Goal: Transaction & Acquisition: Purchase product/service

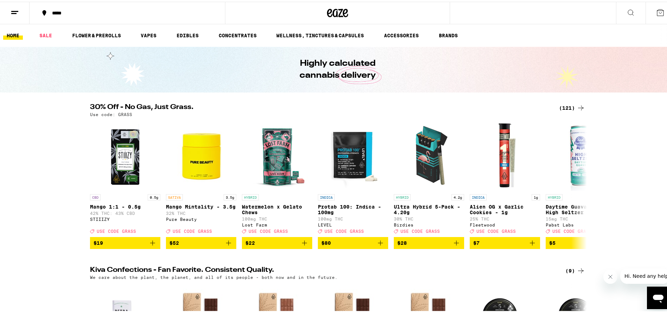
click at [607, 278] on button "Close message from company" at bounding box center [610, 277] width 14 height 14
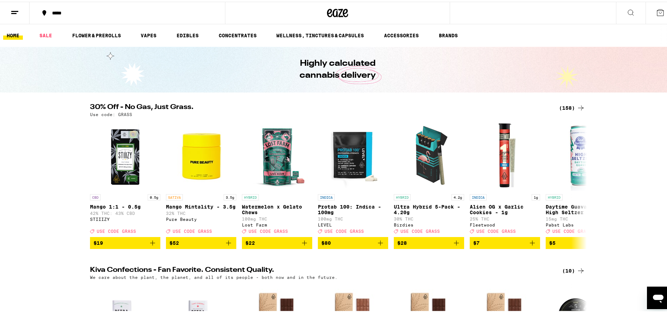
click at [656, 10] on icon at bounding box center [660, 11] width 8 height 8
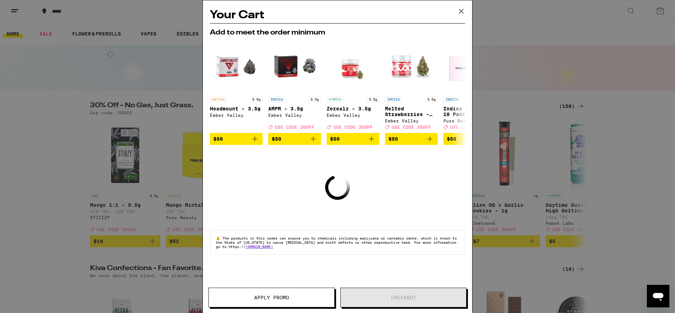
click at [459, 9] on icon at bounding box center [461, 11] width 11 height 11
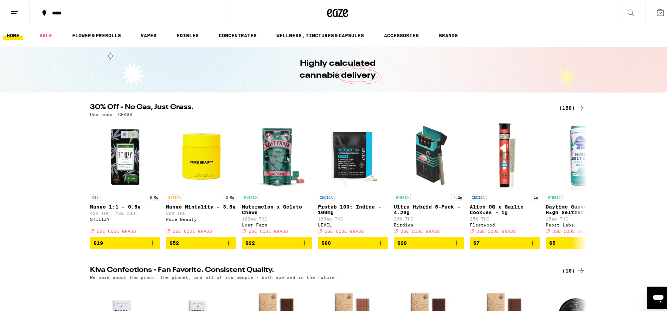
click at [652, 6] on button at bounding box center [661, 11] width 30 height 22
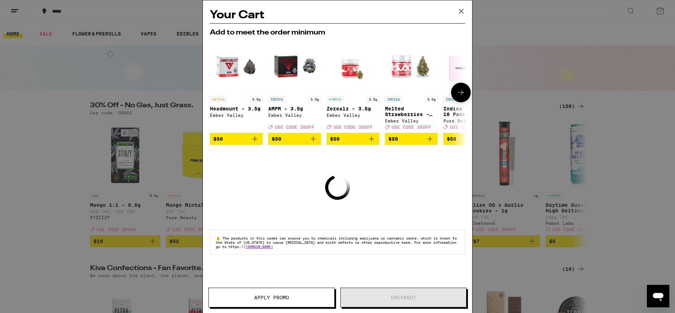
click at [460, 93] on icon at bounding box center [461, 92] width 8 height 8
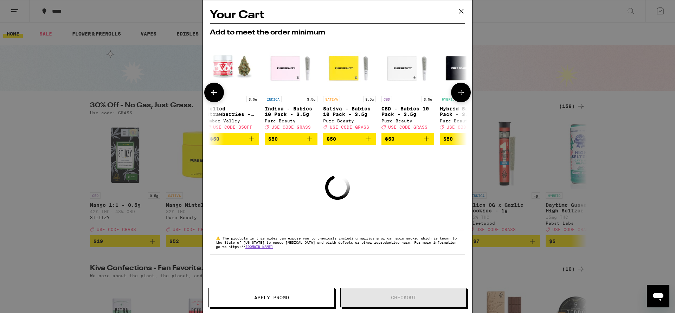
click at [460, 93] on icon at bounding box center [461, 92] width 8 height 8
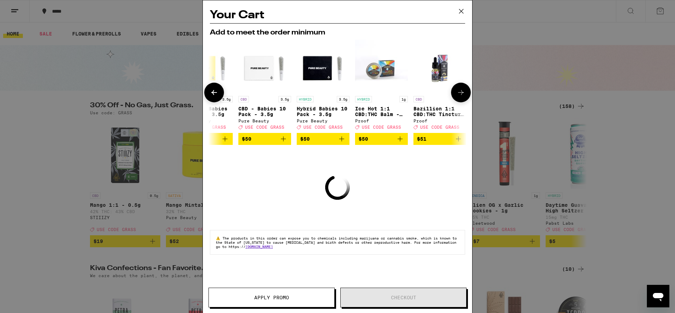
scroll to position [0, 329]
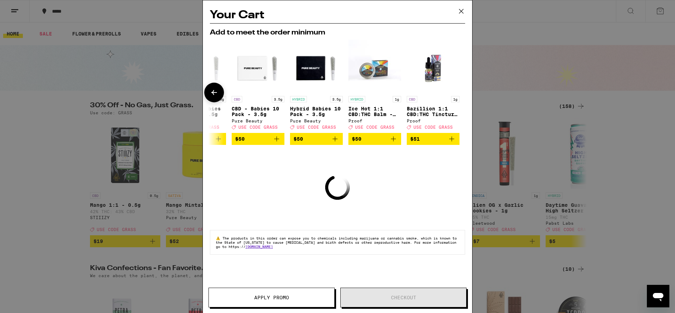
click at [460, 93] on div at bounding box center [461, 93] width 20 height 20
drag, startPoint x: 461, startPoint y: 11, endPoint x: 439, endPoint y: 12, distance: 22.5
click at [461, 11] on icon at bounding box center [461, 11] width 4 height 4
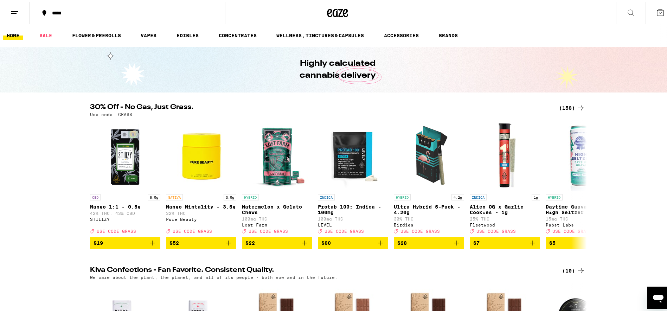
click at [14, 7] on icon at bounding box center [15, 11] width 8 height 8
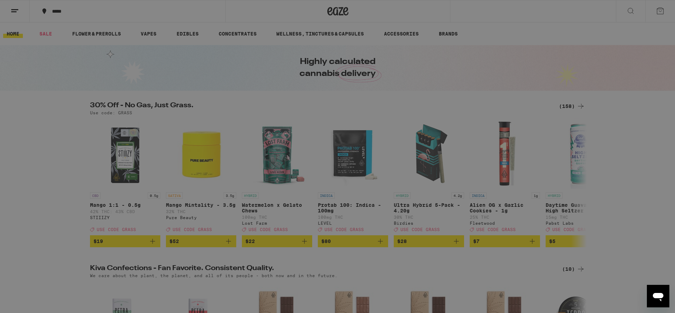
click at [71, 189] on link "Order History" at bounding box center [97, 189] width 123 height 8
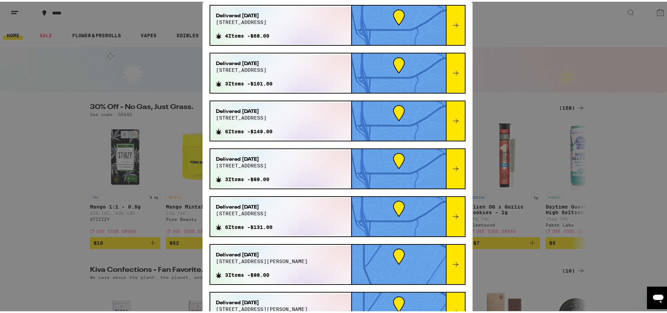
scroll to position [106, 0]
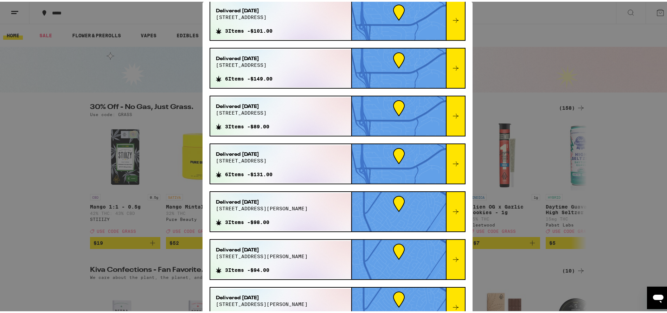
click at [450, 209] on div at bounding box center [455, 209] width 19 height 39
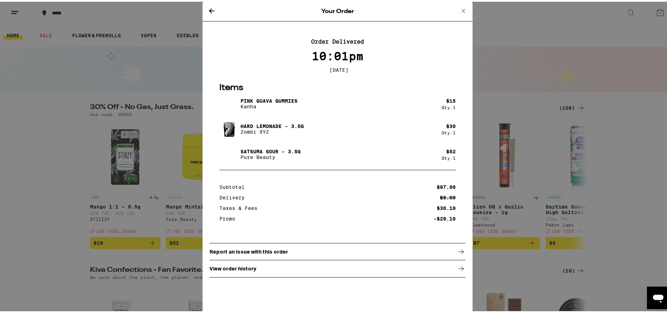
click at [208, 9] on icon at bounding box center [212, 9] width 8 height 8
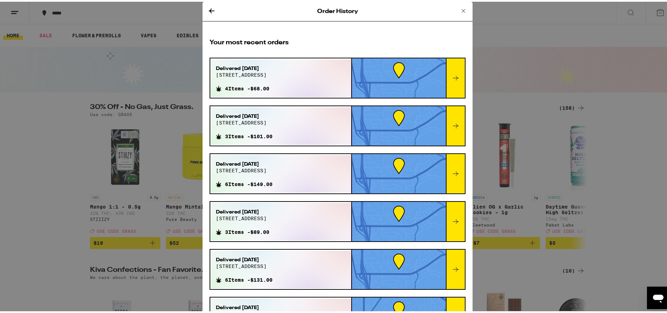
click at [452, 269] on icon at bounding box center [456, 267] width 8 height 8
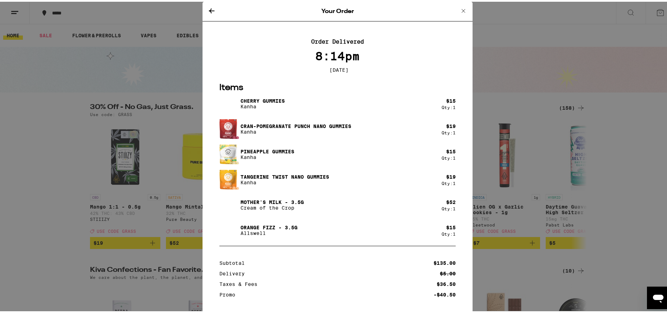
click at [249, 203] on p "Mother's Milk - 3.5g" at bounding box center [272, 201] width 63 height 6
drag, startPoint x: 237, startPoint y: 202, endPoint x: 279, endPoint y: 203, distance: 42.6
click at [279, 203] on p "Mother's Milk - 3.5g" at bounding box center [272, 201] width 63 height 6
copy p "Mother's Milk"
click at [459, 13] on button at bounding box center [463, 9] width 8 height 9
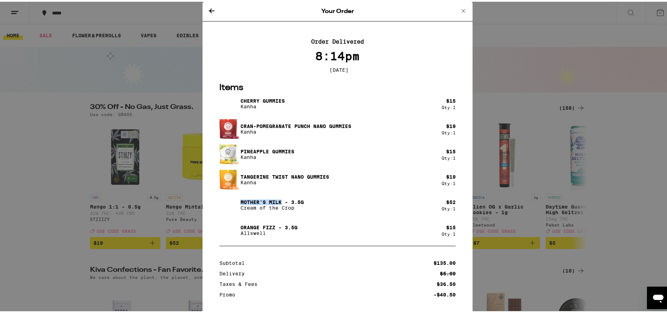
click at [459, 7] on icon at bounding box center [463, 9] width 8 height 8
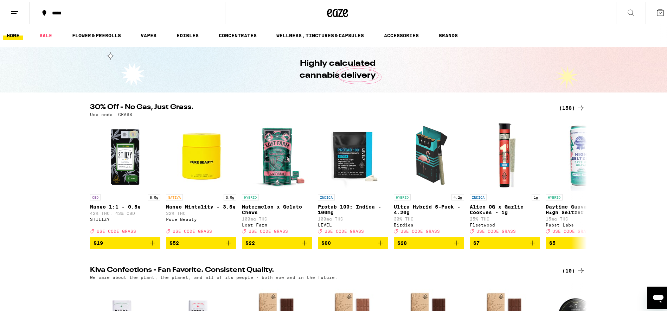
click at [618, 6] on button at bounding box center [631, 11] width 30 height 22
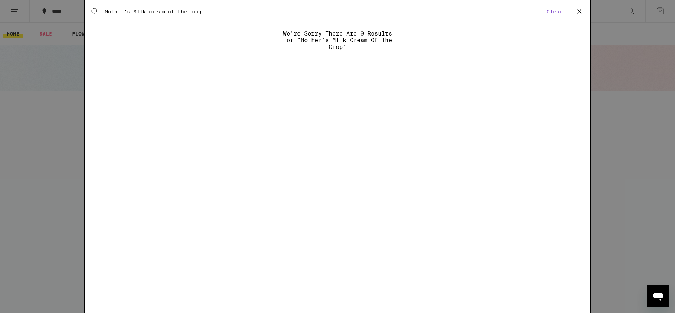
drag, startPoint x: 149, startPoint y: 10, endPoint x: 93, endPoint y: 8, distance: 56.0
click at [93, 8] on div "Search for Products Mother's Milk cream of the crop Clear" at bounding box center [338, 11] width 506 height 23
type input "cream of the crop"
click at [585, 10] on button at bounding box center [579, 11] width 22 height 23
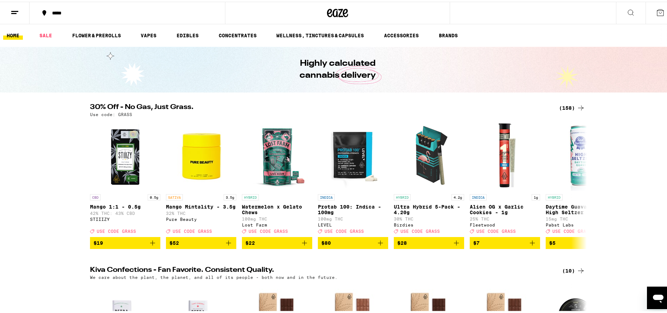
click at [570, 107] on div "(158)" at bounding box center [572, 106] width 26 height 8
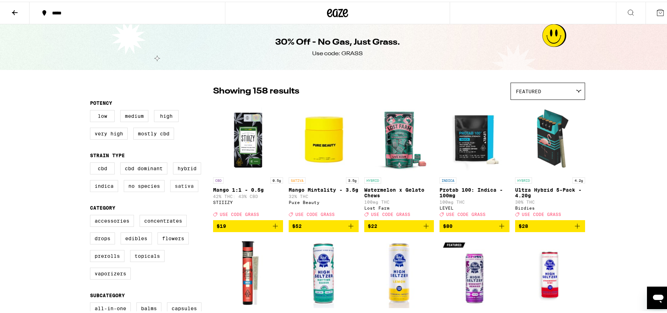
click at [180, 185] on label "Sativa" at bounding box center [184, 184] width 28 height 12
click at [92, 162] on input "Sativa" at bounding box center [91, 162] width 0 height 0
checkbox input "true"
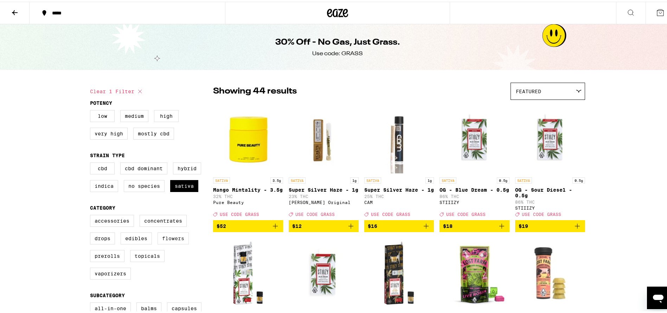
click at [177, 243] on label "Flowers" at bounding box center [173, 237] width 31 height 12
click at [92, 215] on input "Flowers" at bounding box center [91, 214] width 0 height 0
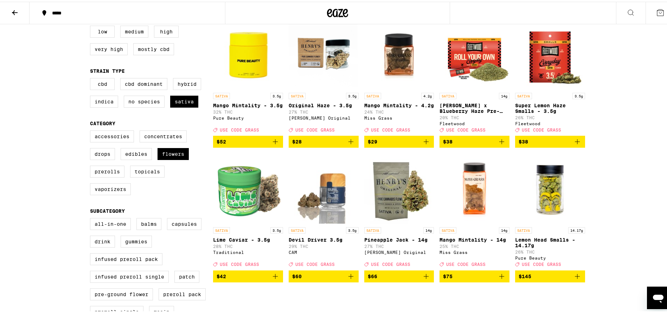
scroll to position [106, 0]
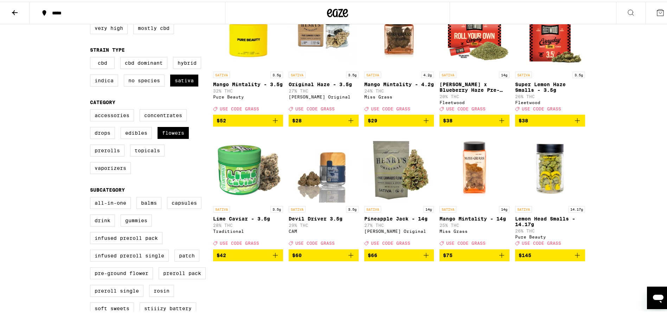
click at [318, 220] on p "Devil Driver 3.5g" at bounding box center [324, 217] width 70 height 6
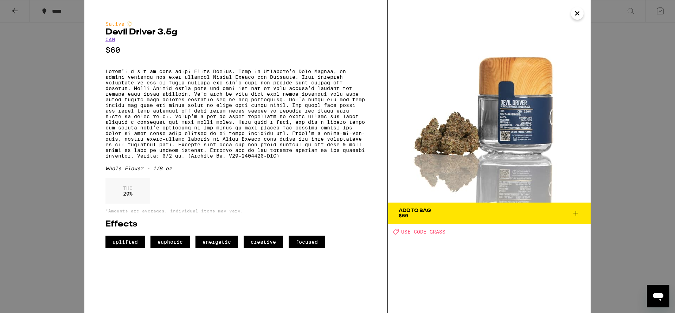
click at [483, 220] on button "Add To Bag $60" at bounding box center [489, 213] width 203 height 21
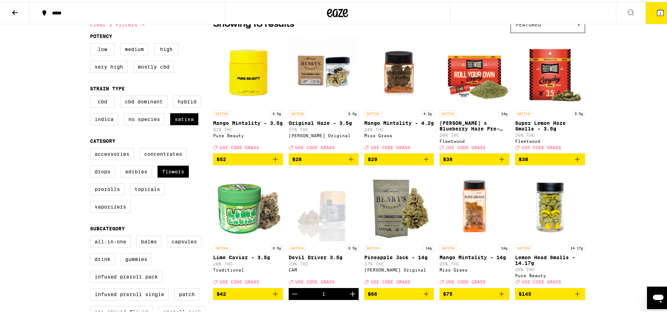
scroll to position [53, 0]
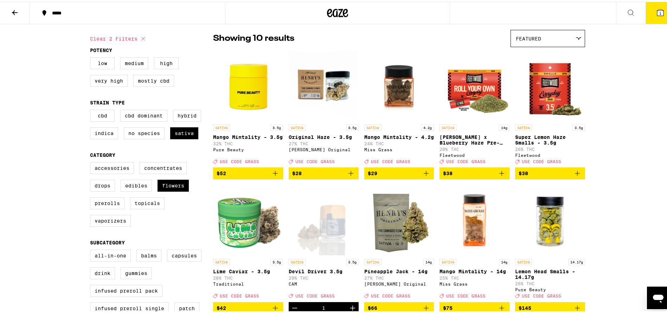
click at [246, 176] on span "$52" at bounding box center [248, 171] width 63 height 8
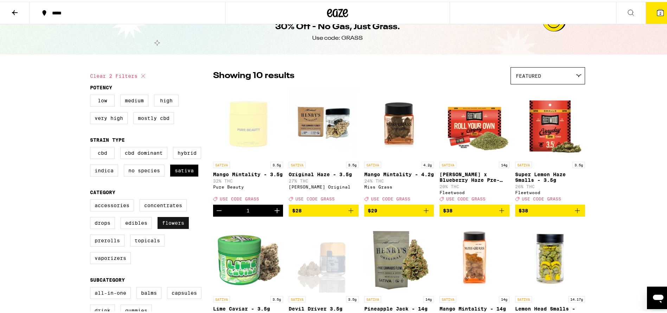
scroll to position [0, 0]
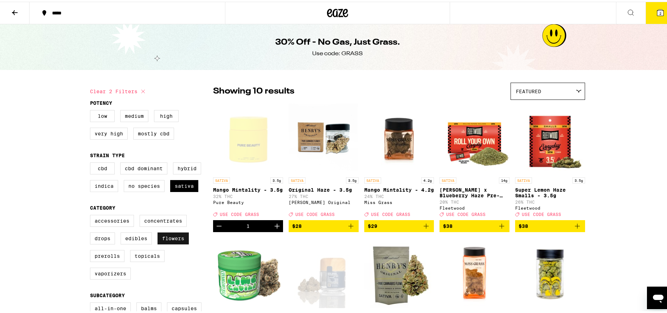
click at [171, 243] on label "Flowers" at bounding box center [173, 237] width 31 height 12
click at [92, 215] on input "Flowers" at bounding box center [91, 214] width 0 height 0
checkbox input "false"
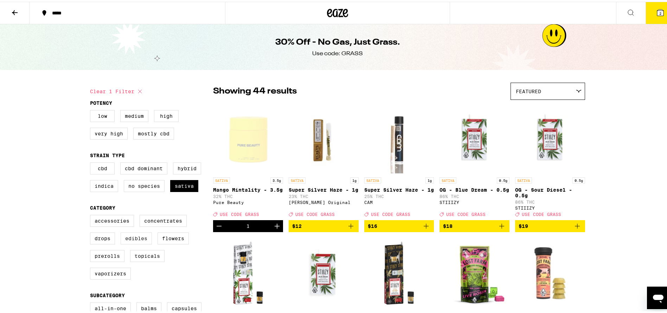
click at [131, 243] on label "Edibles" at bounding box center [136, 237] width 31 height 12
click at [92, 215] on input "Edibles" at bounding box center [91, 214] width 0 height 0
checkbox input "true"
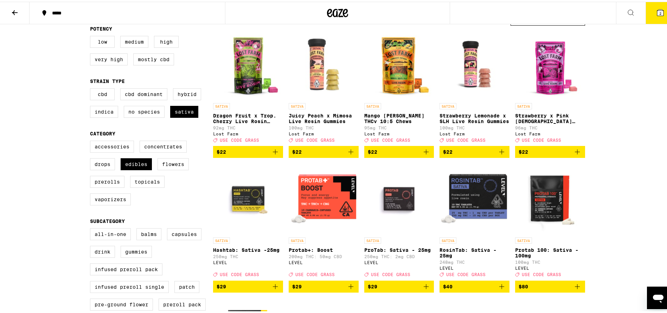
scroll to position [53, 0]
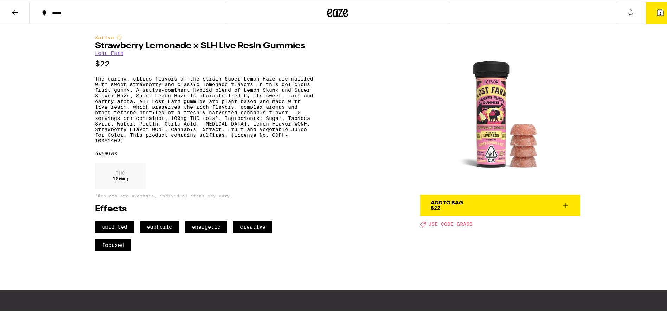
click at [536, 204] on span "Add To Bag $22" at bounding box center [500, 204] width 139 height 10
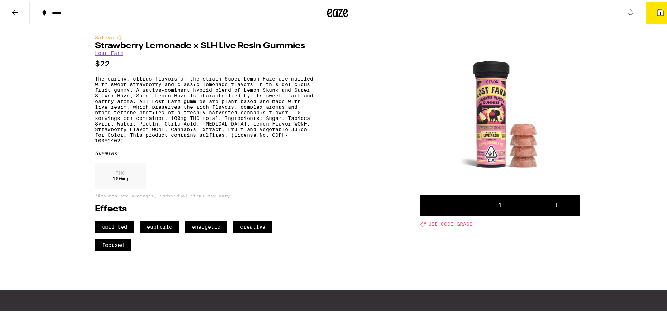
click at [14, 7] on icon at bounding box center [15, 11] width 8 height 8
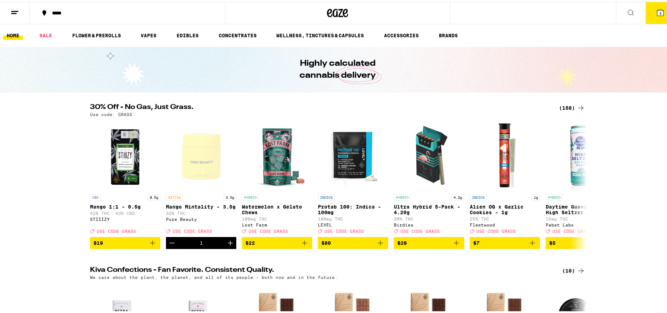
click at [566, 104] on div "(158)" at bounding box center [572, 106] width 26 height 8
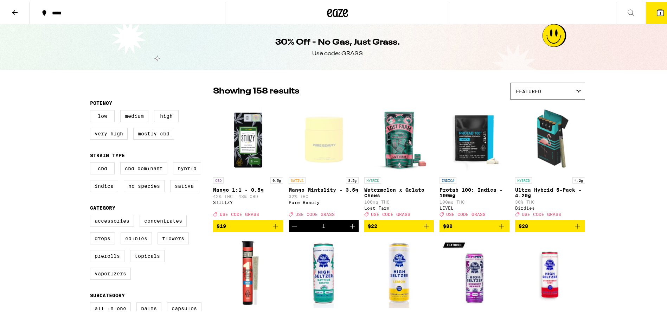
click at [133, 241] on label "Edibles" at bounding box center [136, 237] width 31 height 12
click at [92, 215] on input "Edibles" at bounding box center [91, 214] width 0 height 0
checkbox input "true"
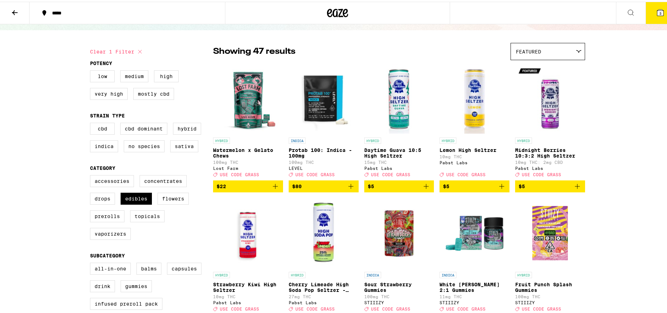
scroll to position [53, 0]
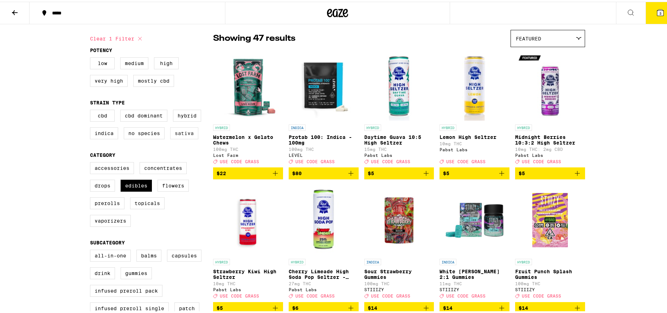
click at [192, 135] on label "Sativa" at bounding box center [184, 132] width 28 height 12
click at [92, 109] on input "Sativa" at bounding box center [91, 109] width 0 height 0
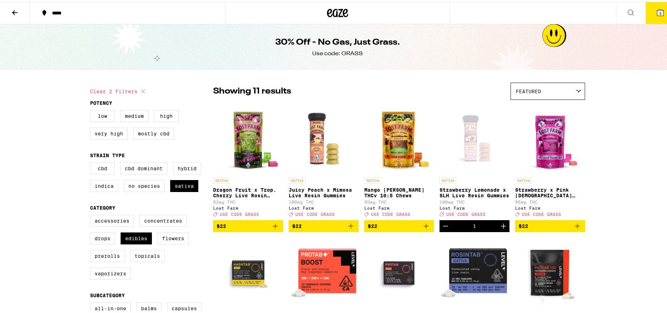
click at [382, 141] on img "Open page for Mango Jack Herer THCv 10:5 Chews from Lost Farm" at bounding box center [399, 137] width 70 height 70
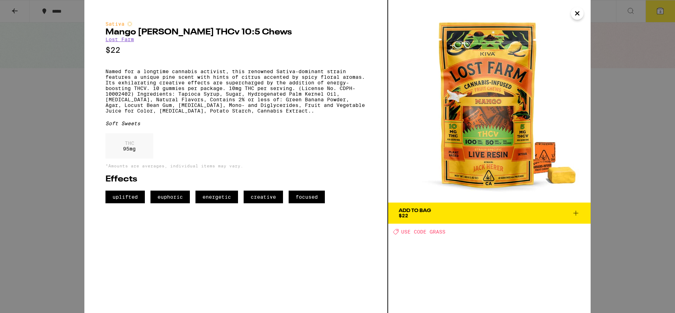
click at [539, 212] on span "Add To Bag $22" at bounding box center [490, 213] width 182 height 10
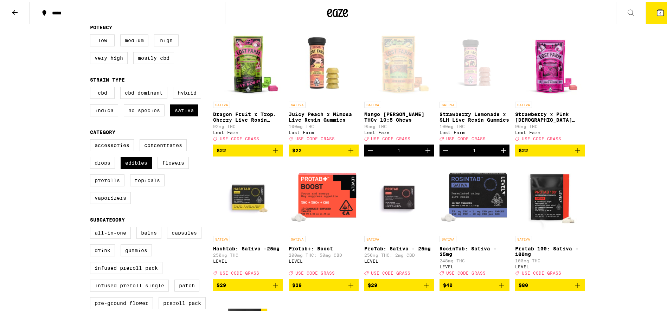
scroll to position [106, 0]
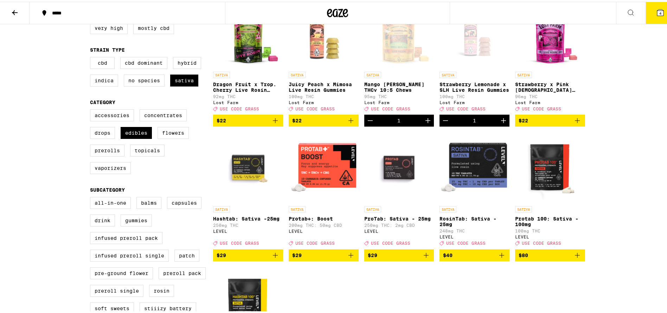
click at [318, 165] on img "Open page for Protab+: Boost from LEVEL" at bounding box center [324, 166] width 70 height 70
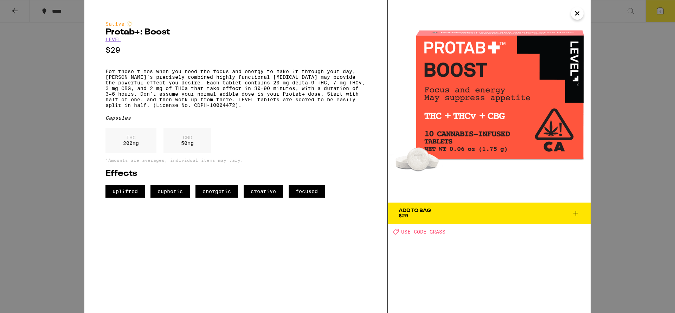
click at [576, 13] on icon "Close" at bounding box center [577, 13] width 8 height 11
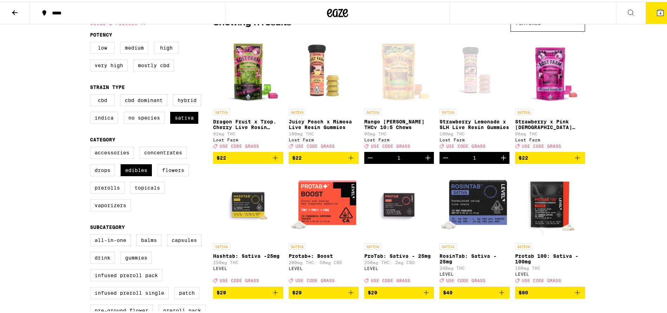
scroll to position [53, 0]
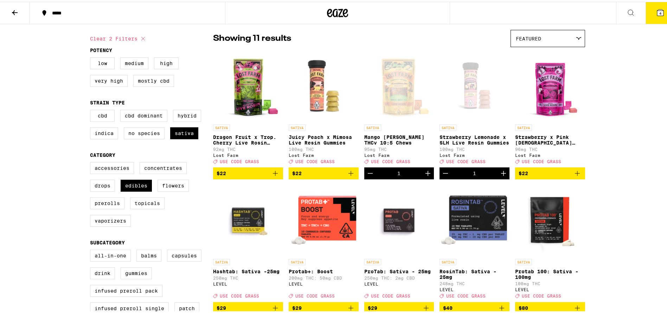
click at [139, 36] on icon at bounding box center [143, 37] width 8 height 8
checkbox input "false"
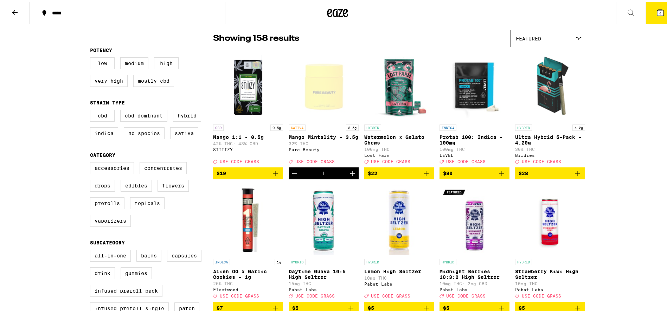
click at [14, 12] on icon at bounding box center [15, 10] width 6 height 5
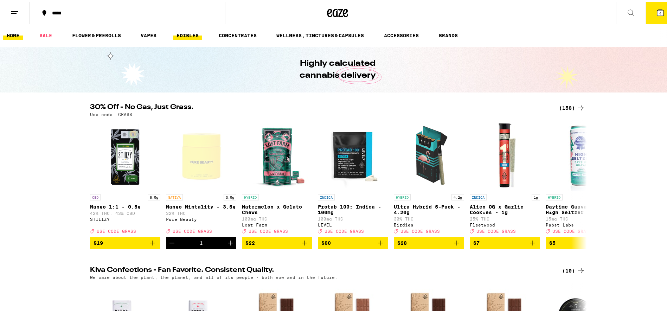
click at [188, 34] on link "EDIBLES" at bounding box center [187, 34] width 29 height 8
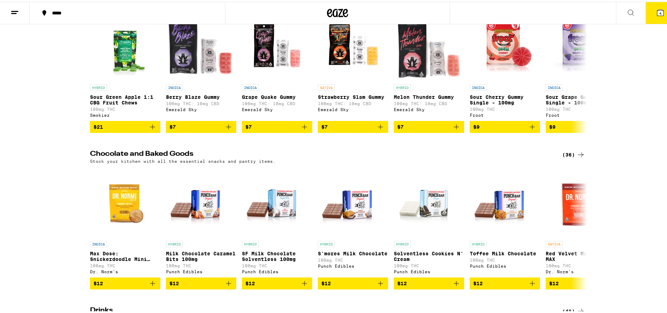
scroll to position [53, 0]
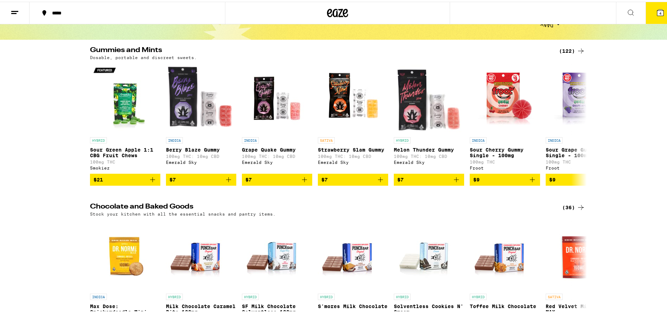
click at [570, 50] on div "(122)" at bounding box center [572, 49] width 26 height 8
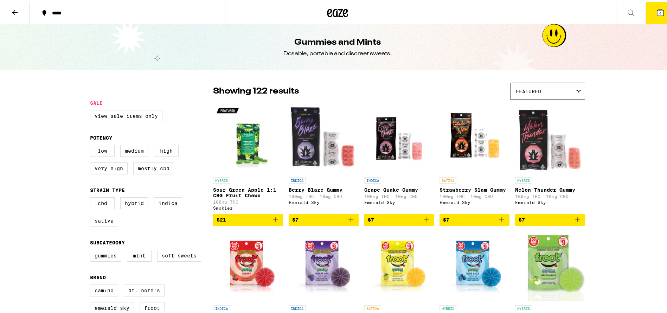
click at [107, 225] on label "Sativa" at bounding box center [104, 219] width 28 height 12
click at [92, 197] on input "Sativa" at bounding box center [91, 197] width 0 height 0
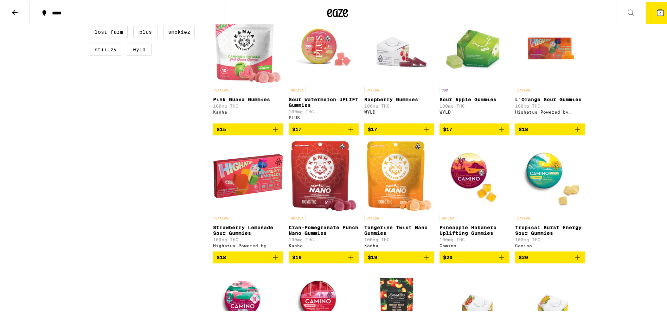
scroll to position [369, 0]
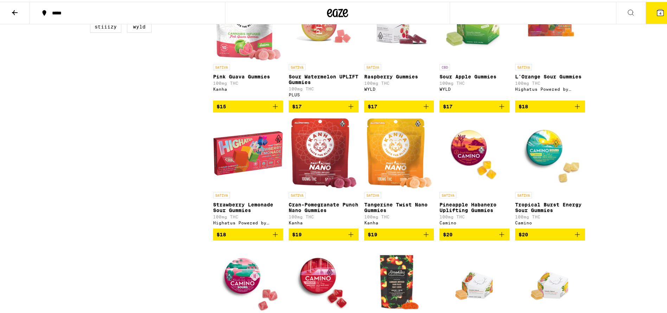
click at [321, 174] on img "Open page for Cran-Pomegranate Punch Nano Gummies from Kanha" at bounding box center [324, 151] width 66 height 70
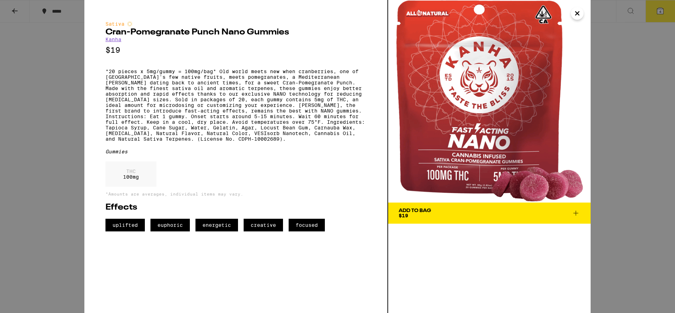
click at [574, 15] on icon "Close" at bounding box center [577, 13] width 8 height 11
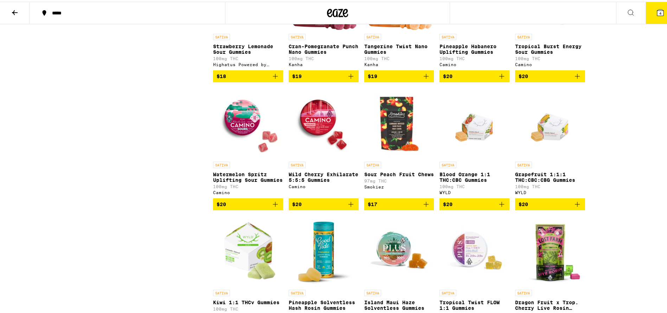
scroll to position [686, 0]
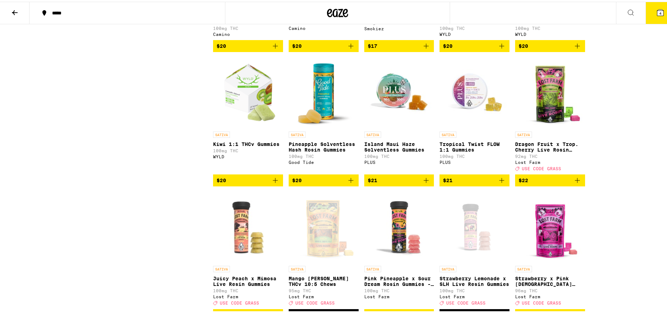
click at [348, 183] on icon "Add to bag" at bounding box center [351, 178] width 8 height 8
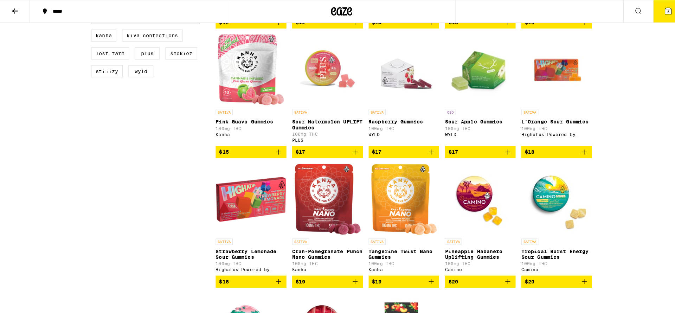
scroll to position [430, 0]
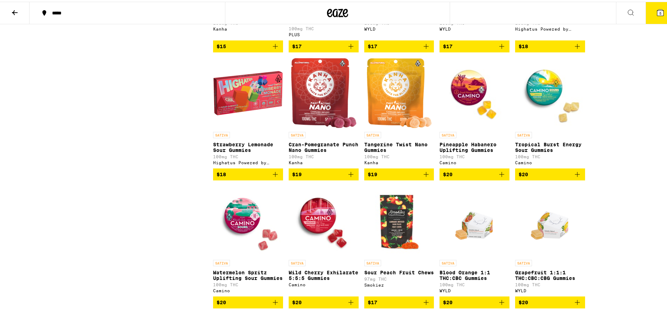
click at [351, 179] on button "$19" at bounding box center [324, 173] width 70 height 12
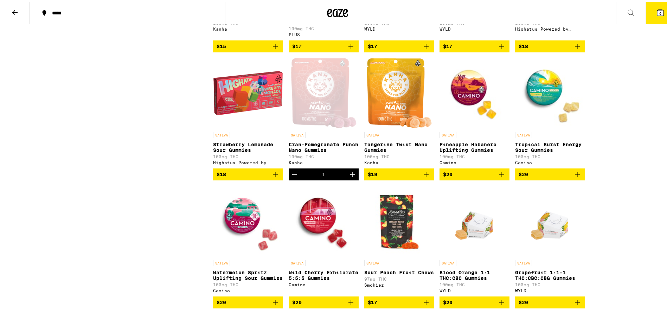
click at [422, 177] on icon "Add to bag" at bounding box center [426, 173] width 8 height 8
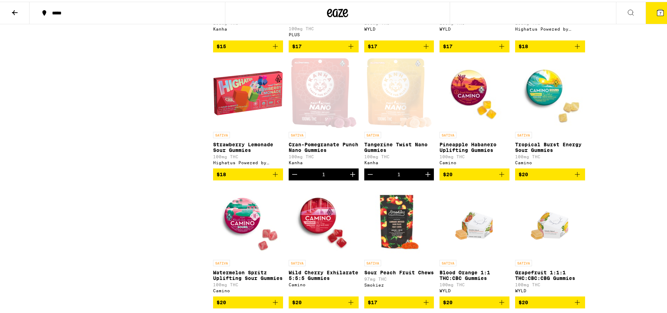
click at [660, 13] on button "7" at bounding box center [661, 11] width 30 height 22
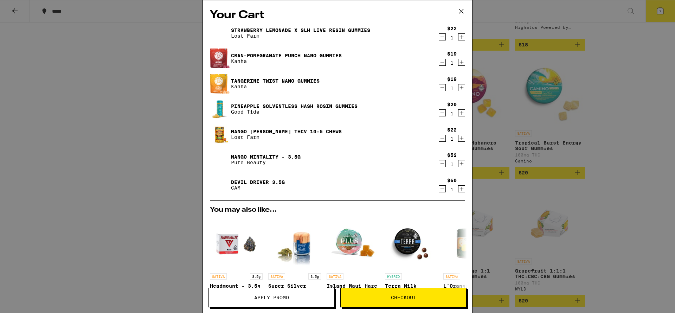
click at [462, 9] on icon at bounding box center [461, 11] width 11 height 11
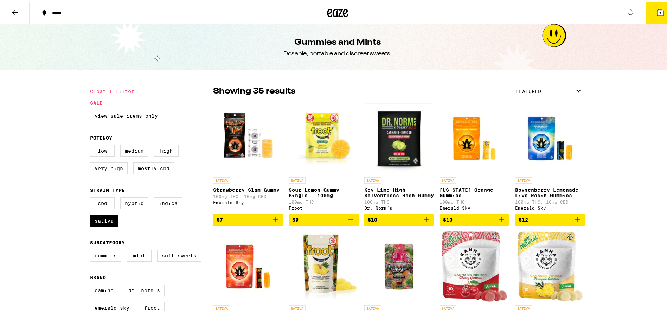
click at [139, 90] on icon at bounding box center [140, 89] width 8 height 8
checkbox input "false"
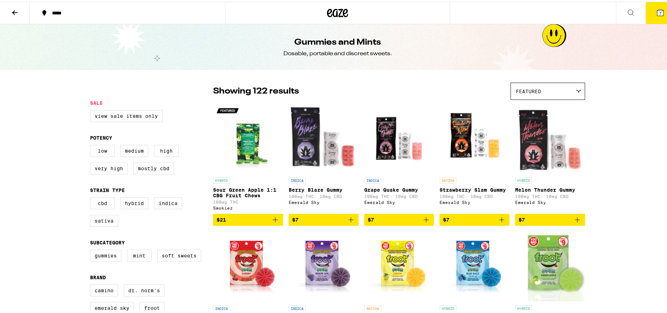
click at [14, 12] on icon at bounding box center [15, 10] width 6 height 5
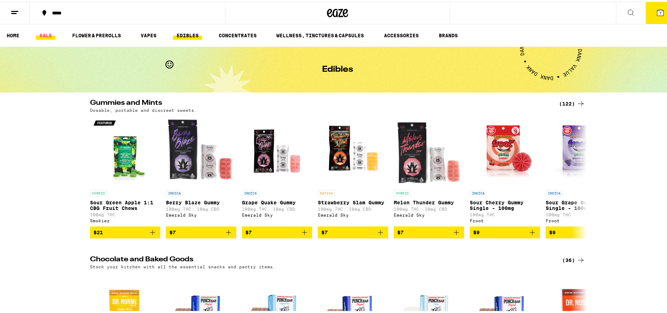
click at [49, 31] on link "SALE" at bounding box center [46, 34] width 20 height 8
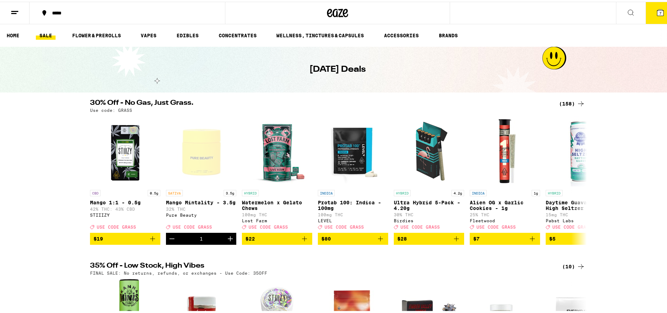
click at [659, 7] on button "7" at bounding box center [661, 11] width 30 height 22
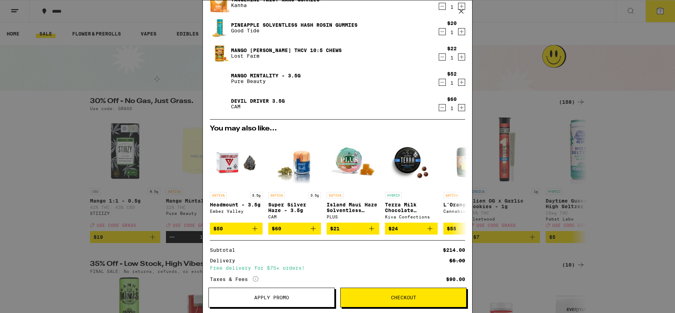
scroll to position [131, 0]
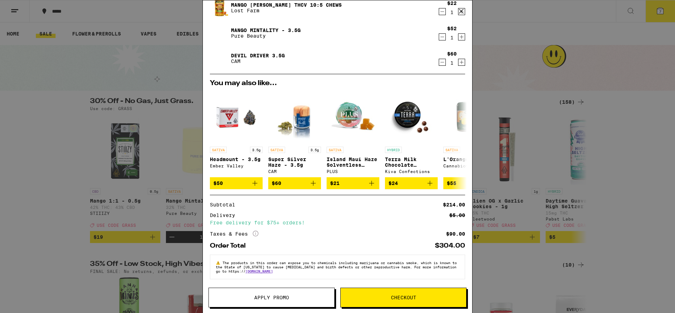
click at [263, 300] on span "Apply Promo" at bounding box center [271, 297] width 35 height 5
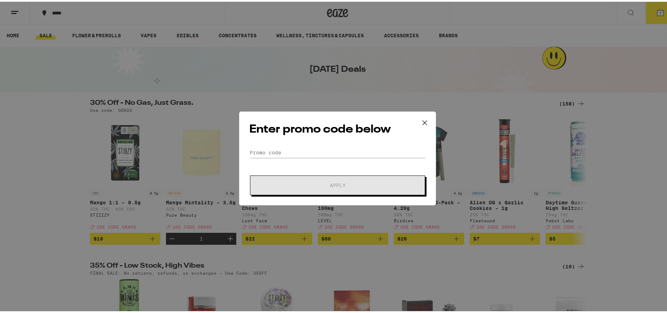
click at [299, 139] on div "Enter promo code below Promo Code Apply" at bounding box center [337, 157] width 197 height 94
click at [288, 159] on form "Promo Code Apply" at bounding box center [337, 170] width 177 height 48
click at [293, 151] on input "Promo Code" at bounding box center [337, 151] width 177 height 11
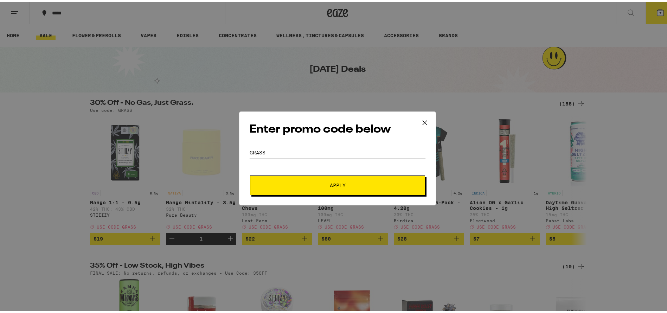
type input "GRASS"
click at [316, 190] on button "Apply" at bounding box center [337, 184] width 175 height 20
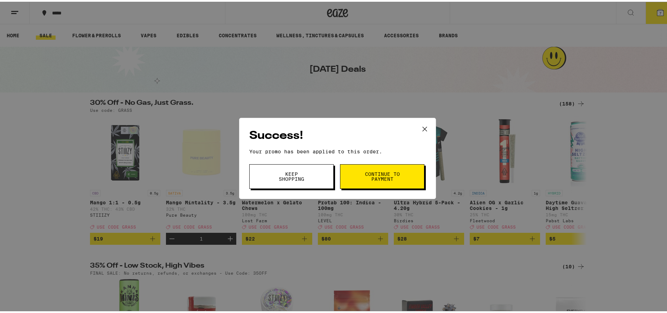
click at [305, 179] on span "Keep Shopping" at bounding box center [292, 175] width 36 height 10
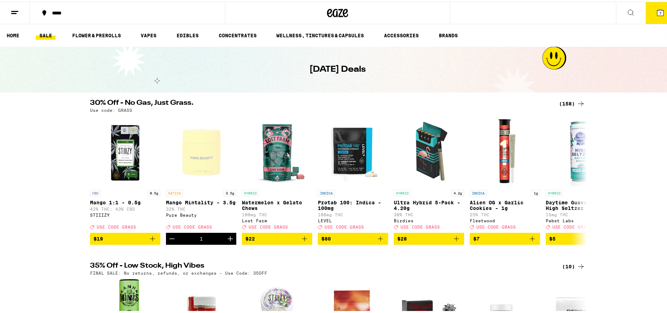
click at [656, 7] on icon at bounding box center [660, 11] width 8 height 8
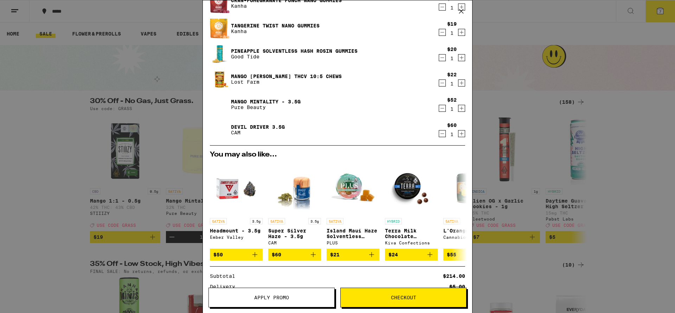
scroll to position [141, 0]
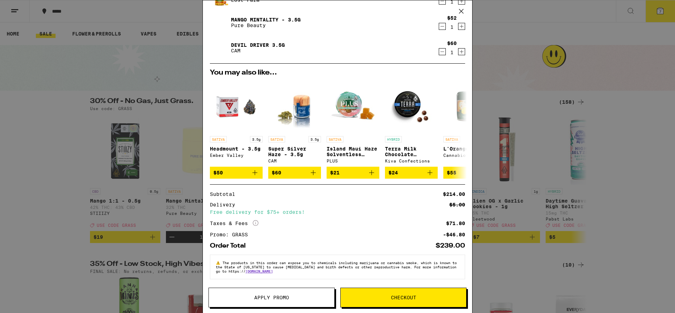
click at [255, 223] on icon "More Info" at bounding box center [256, 223] width 6 height 6
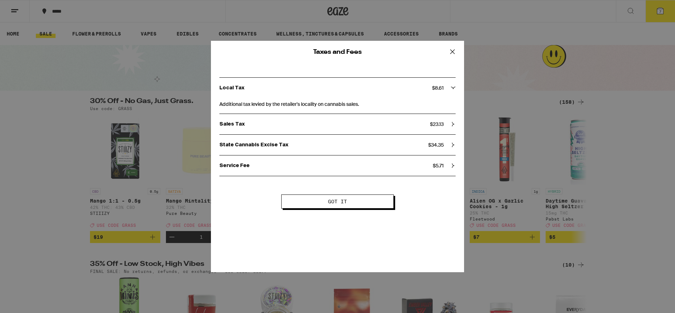
click at [349, 202] on span "Got it" at bounding box center [338, 201] width 56 height 5
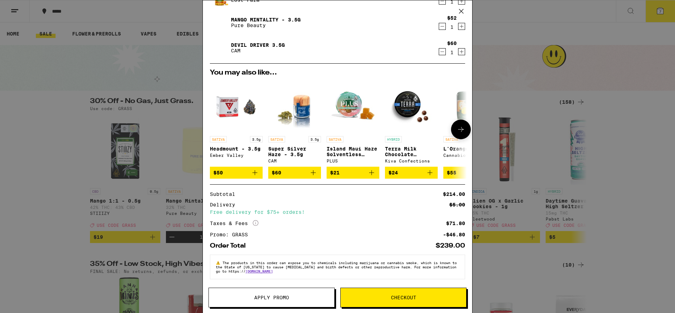
scroll to position [0, 0]
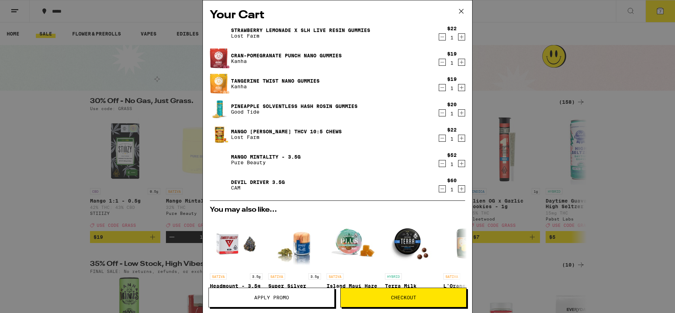
click at [439, 63] on icon "Decrement" at bounding box center [442, 62] width 6 height 8
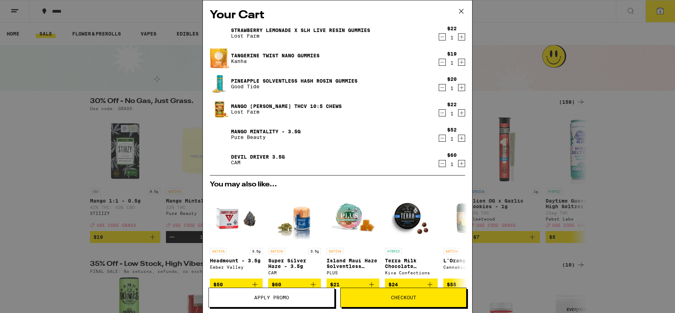
click at [439, 62] on icon "Decrement" at bounding box center [442, 62] width 6 height 8
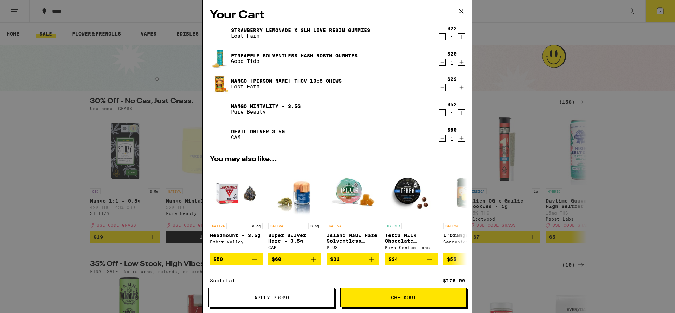
click at [460, 16] on icon at bounding box center [461, 11] width 11 height 11
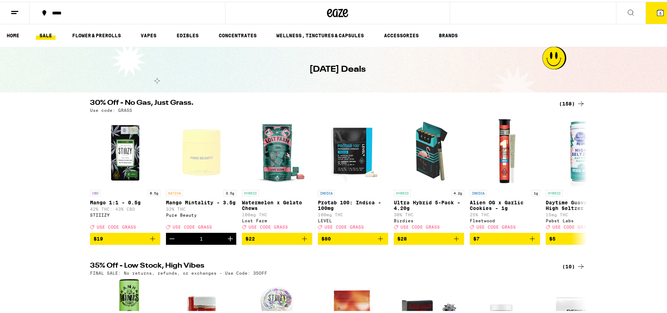
click at [559, 100] on div "(158)" at bounding box center [572, 102] width 26 height 8
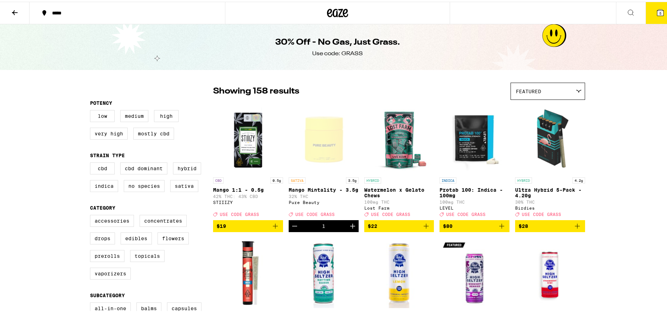
click at [561, 97] on div "Featured" at bounding box center [548, 89] width 74 height 17
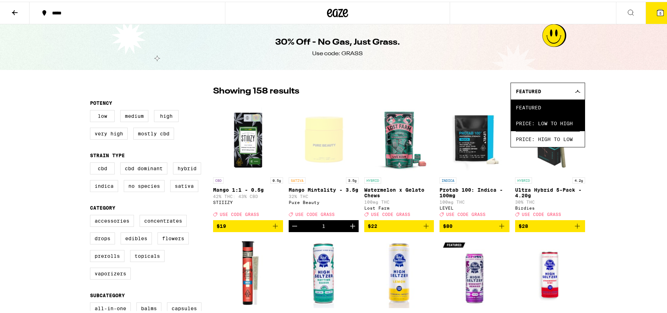
click at [561, 117] on span "Price: Low to High" at bounding box center [548, 122] width 64 height 16
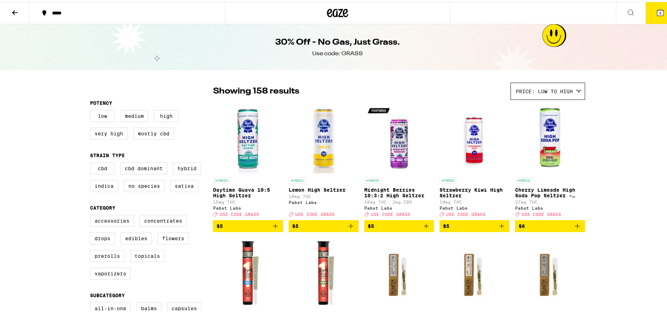
click at [273, 227] on icon "Add to bag" at bounding box center [275, 224] width 5 height 5
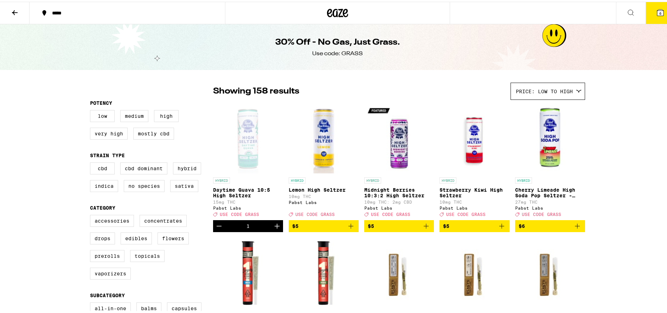
click at [657, 9] on button "6" at bounding box center [661, 11] width 30 height 22
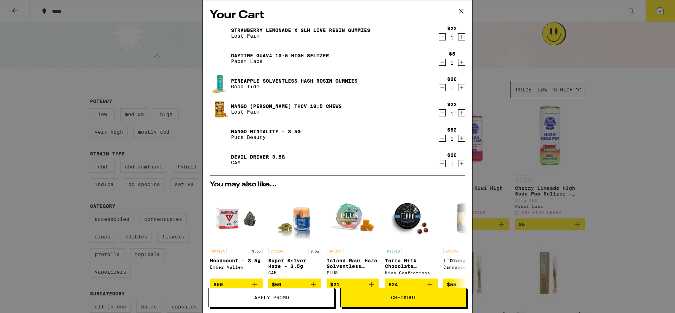
click at [459, 61] on icon "Increment" at bounding box center [462, 62] width 6 height 8
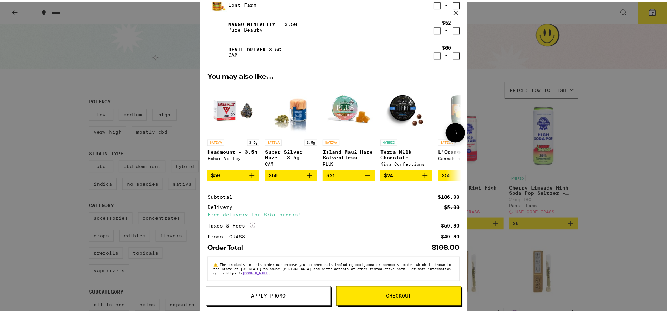
scroll to position [116, 0]
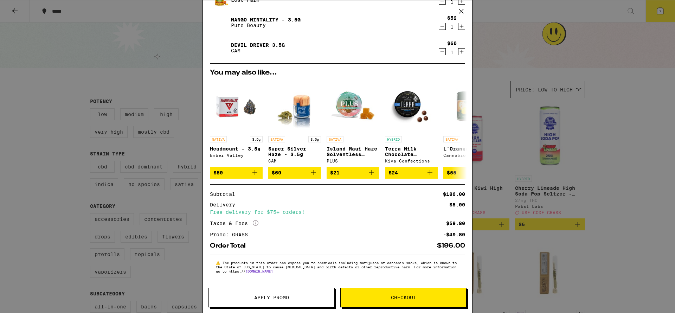
click at [378, 299] on span "Checkout" at bounding box center [404, 297] width 126 height 5
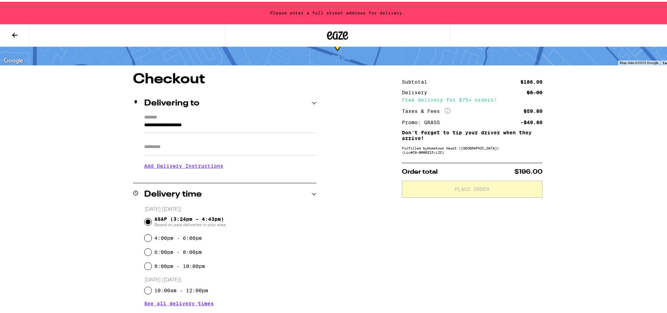
scroll to position [53, 0]
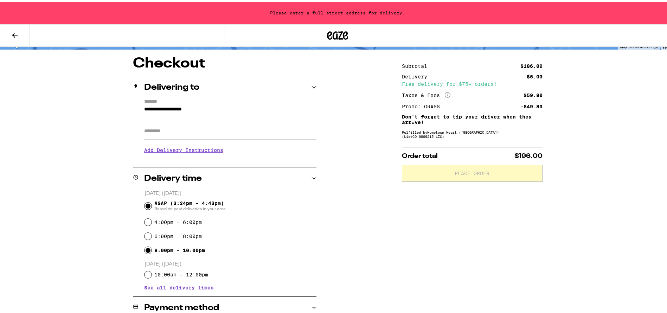
drag, startPoint x: 144, startPoint y: 249, endPoint x: 148, endPoint y: 248, distance: 4.4
click at [145, 249] on input "8:00pm - 10:00pm" at bounding box center [148, 248] width 7 height 7
radio input "true"
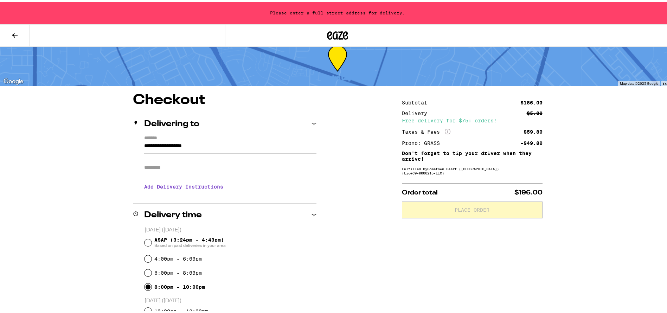
scroll to position [0, 0]
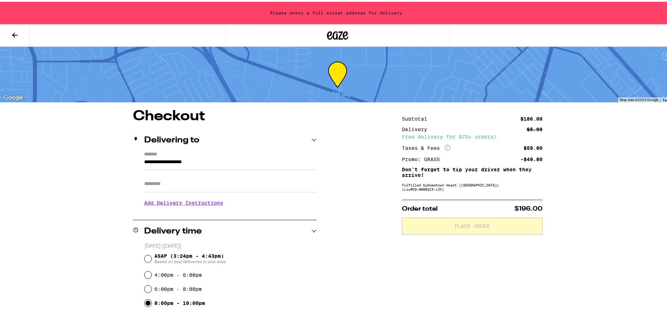
click at [205, 157] on input "**********" at bounding box center [230, 162] width 172 height 12
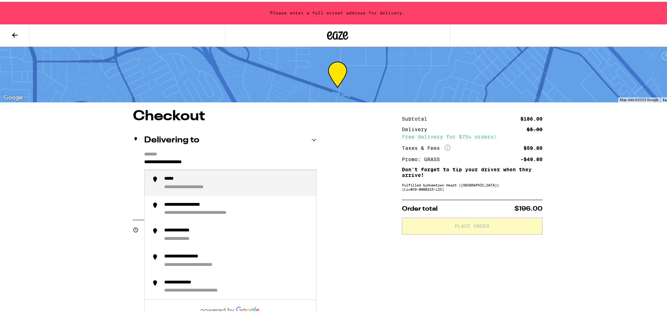
drag, startPoint x: 226, startPoint y: 159, endPoint x: 119, endPoint y: 158, distance: 106.6
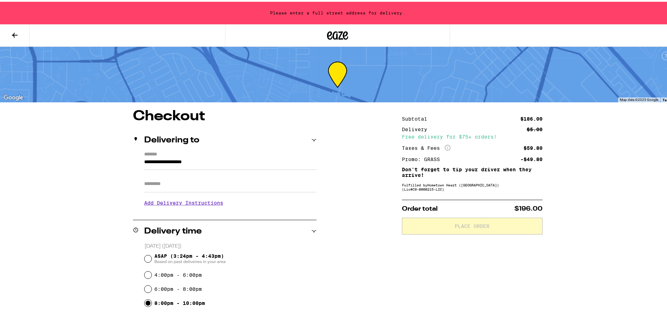
click at [312, 139] on icon at bounding box center [314, 139] width 5 height 2
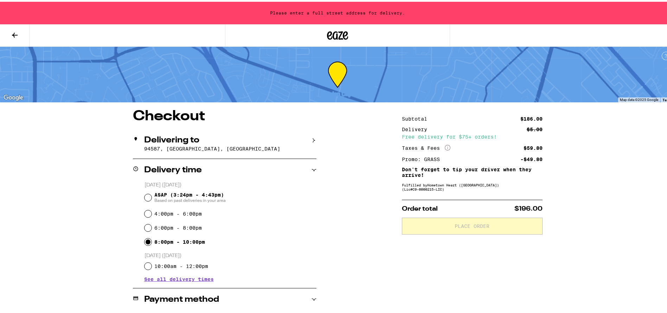
click at [313, 139] on icon at bounding box center [314, 138] width 2 height 5
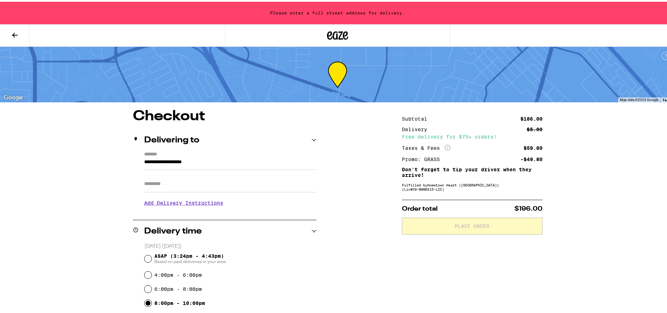
click at [247, 161] on input "**********" at bounding box center [230, 162] width 172 height 12
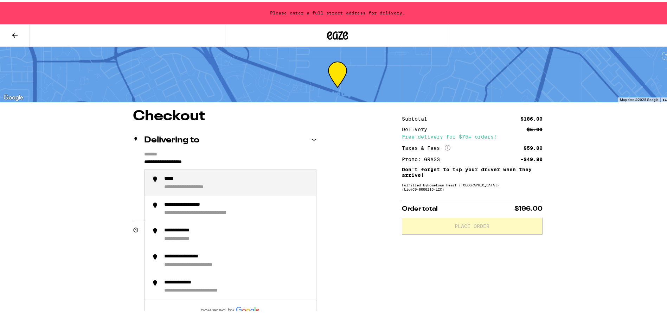
drag, startPoint x: 252, startPoint y: 160, endPoint x: 90, endPoint y: 157, distance: 161.8
click at [187, 172] on li "**********" at bounding box center [231, 182] width 172 height 26
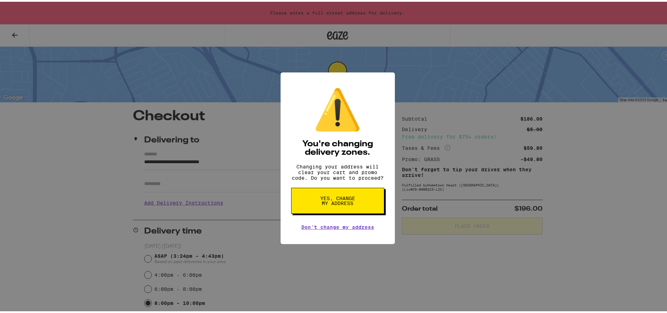
click at [339, 202] on span "Yes, change my address" at bounding box center [338, 199] width 36 height 10
type input "**********"
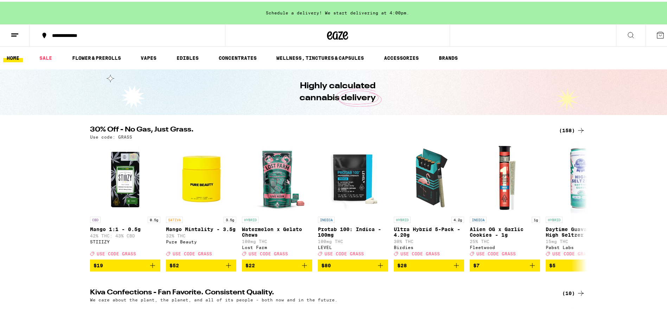
click at [657, 34] on icon at bounding box center [660, 33] width 6 height 6
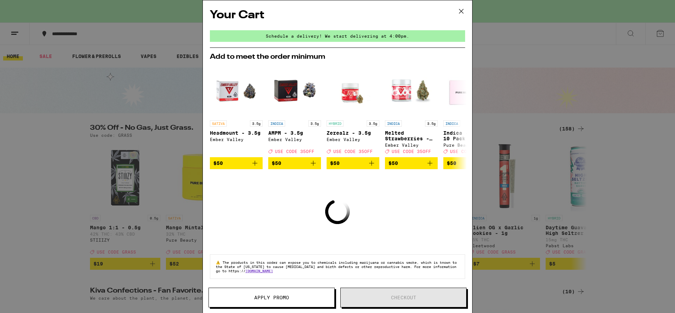
click at [465, 11] on icon at bounding box center [461, 11] width 11 height 11
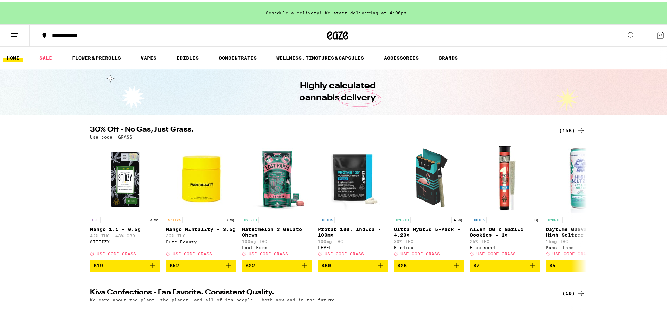
click at [568, 129] on div "(158)" at bounding box center [572, 129] width 26 height 8
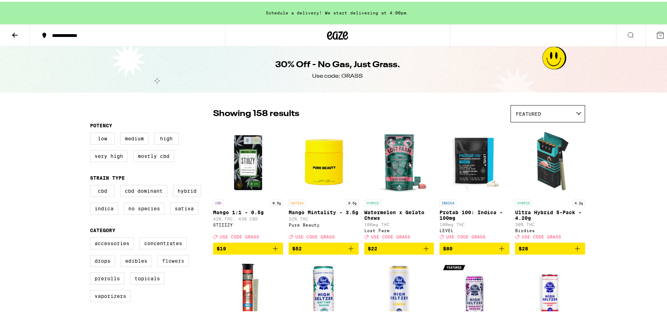
click at [162, 265] on label "Flowers" at bounding box center [173, 259] width 31 height 12
click at [92, 237] on input "Flowers" at bounding box center [91, 237] width 0 height 0
checkbox input "true"
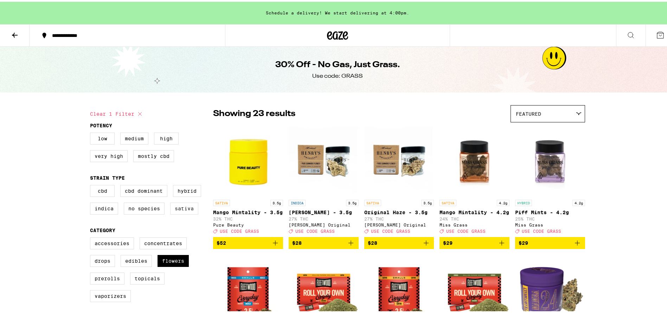
click at [186, 206] on label "Sativa" at bounding box center [184, 207] width 28 height 12
click at [92, 185] on input "Sativa" at bounding box center [91, 184] width 0 height 0
checkbox input "true"
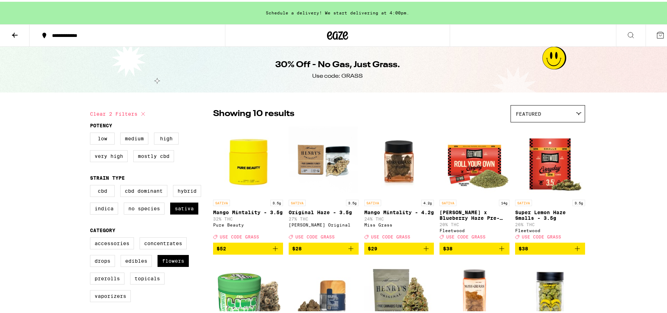
click at [272, 251] on icon "Add to bag" at bounding box center [275, 247] width 8 height 8
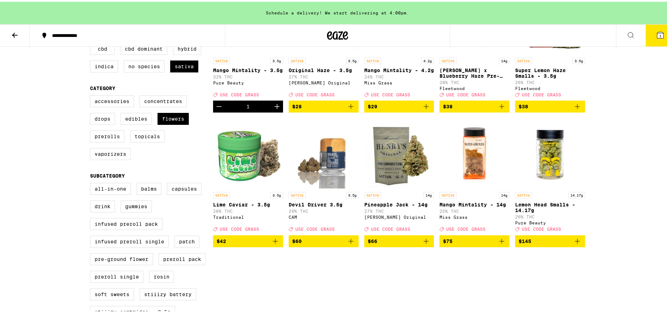
scroll to position [158, 0]
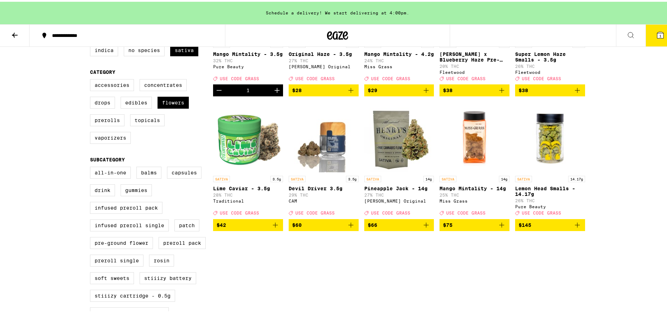
click at [349, 228] on icon "Add to bag" at bounding box center [351, 223] width 8 height 8
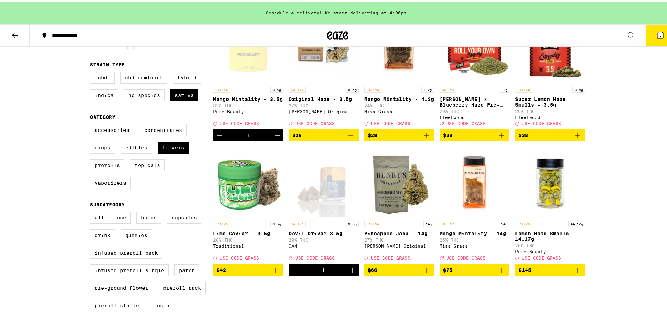
scroll to position [0, 0]
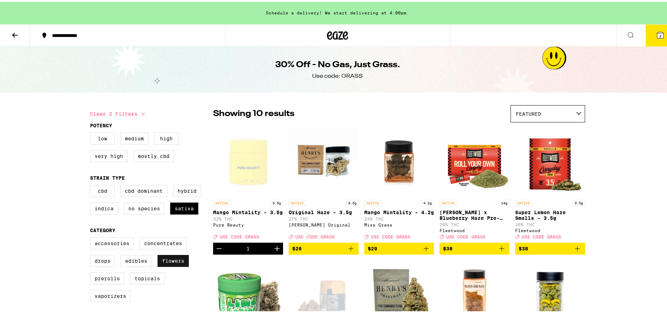
click at [170, 264] on label "Flowers" at bounding box center [173, 259] width 31 height 12
click at [92, 237] on input "Flowers" at bounding box center [91, 237] width 0 height 0
checkbox input "false"
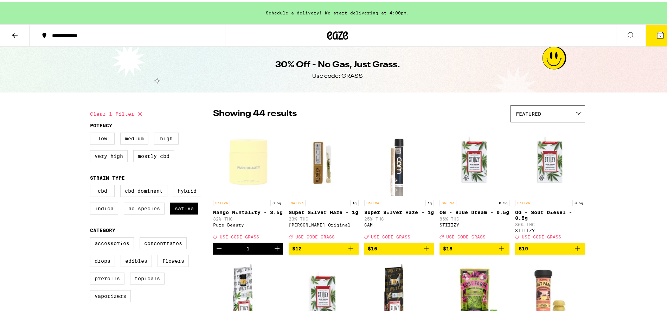
click at [131, 265] on label "Edibles" at bounding box center [136, 259] width 31 height 12
click at [92, 237] on input "Edibles" at bounding box center [91, 237] width 0 height 0
checkbox input "true"
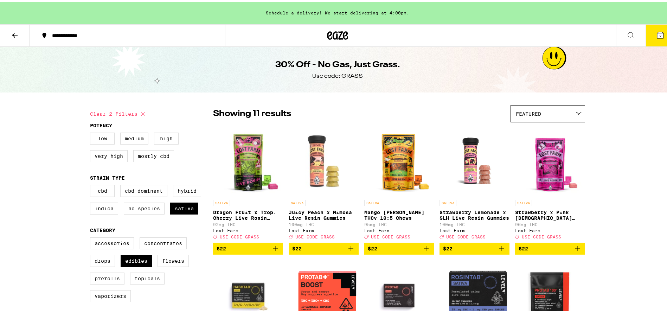
click at [422, 250] on icon "Add to bag" at bounding box center [426, 247] width 8 height 8
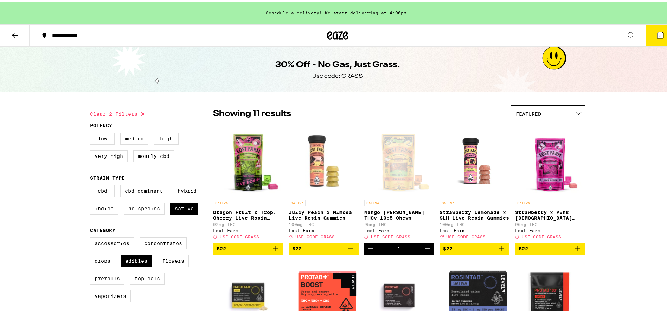
click at [500, 251] on icon "Add to bag" at bounding box center [502, 247] width 8 height 8
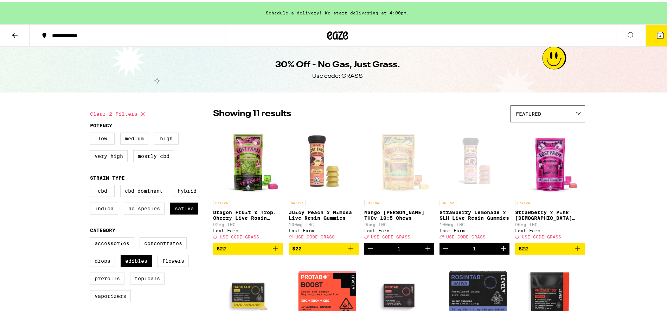
click at [15, 28] on button at bounding box center [15, 34] width 30 height 22
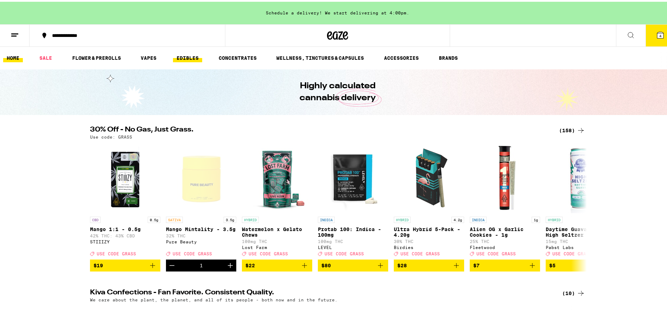
click at [198, 59] on link "EDIBLES" at bounding box center [187, 56] width 29 height 8
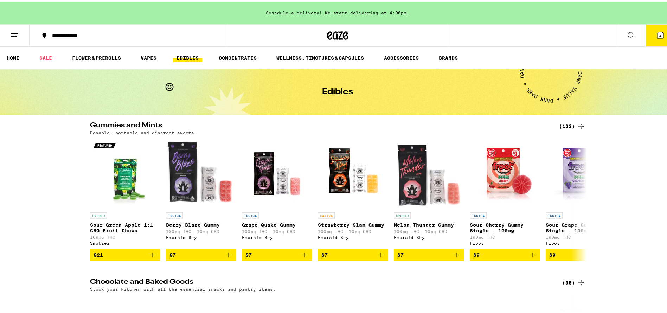
click at [570, 122] on div "(122)" at bounding box center [572, 124] width 26 height 8
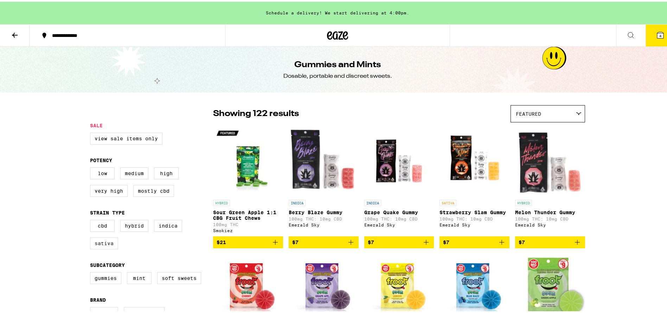
click at [99, 248] on label "Sativa" at bounding box center [104, 242] width 28 height 12
click at [92, 220] on input "Sativa" at bounding box center [91, 219] width 0 height 0
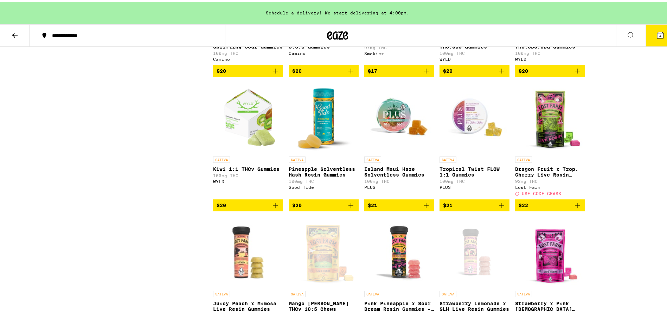
scroll to position [686, 0]
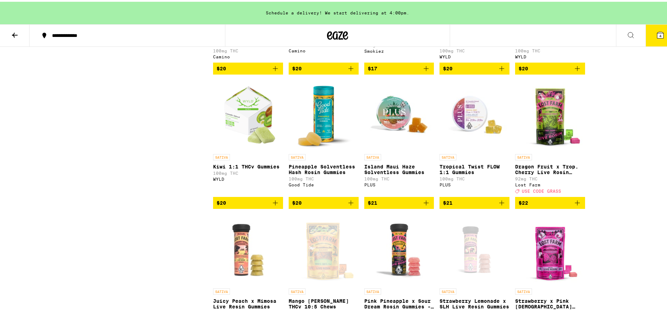
click at [347, 205] on icon "Add to bag" at bounding box center [351, 201] width 8 height 8
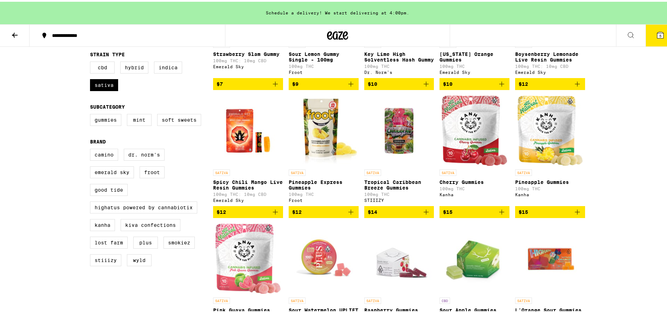
scroll to position [106, 0]
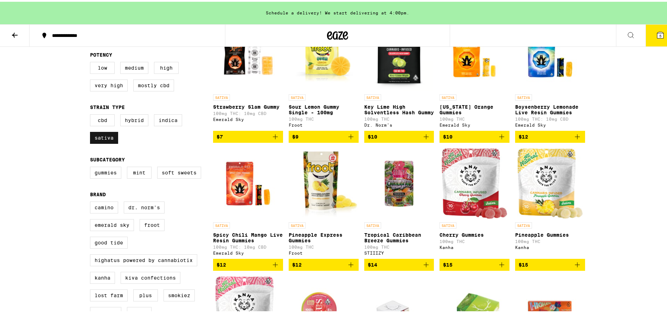
click at [102, 142] on label "Sativa" at bounding box center [104, 136] width 28 height 12
click at [92, 114] on input "Sativa" at bounding box center [91, 114] width 0 height 0
checkbox input "false"
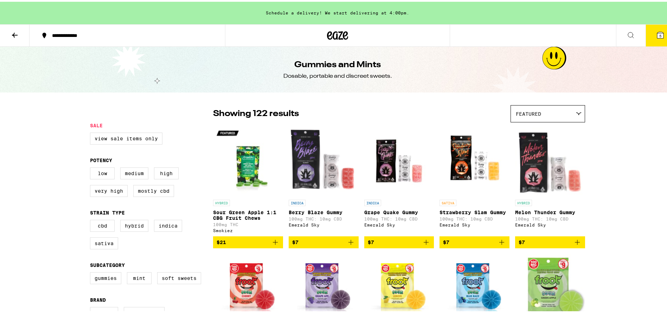
click at [545, 117] on div "Featured" at bounding box center [548, 112] width 74 height 17
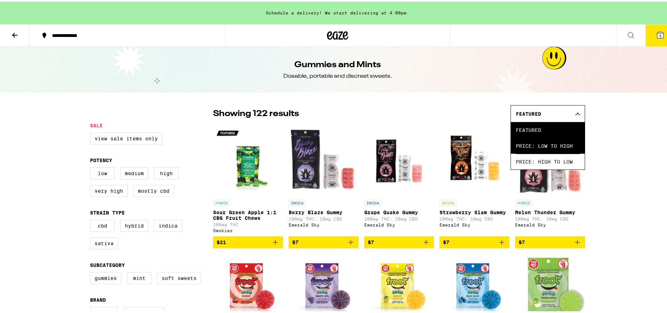
click at [538, 141] on span "Price: Low to High" at bounding box center [548, 144] width 64 height 16
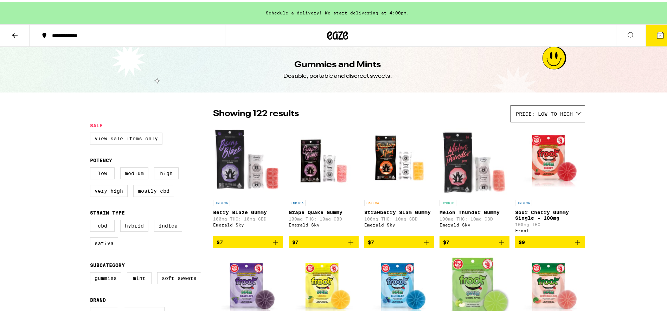
click at [261, 173] on img "Open page for Berry Blaze Gummy from Emerald Sky" at bounding box center [248, 159] width 70 height 70
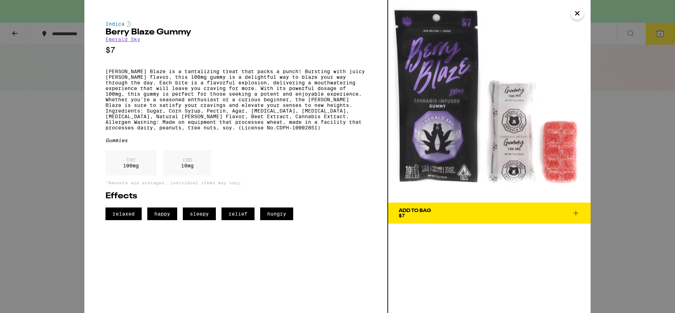
click at [579, 13] on icon "Close" at bounding box center [577, 13] width 8 height 11
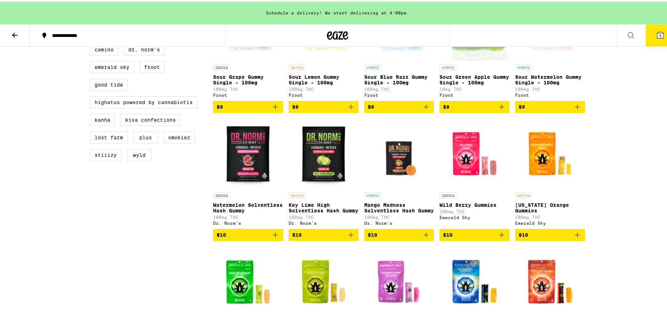
scroll to position [264, 0]
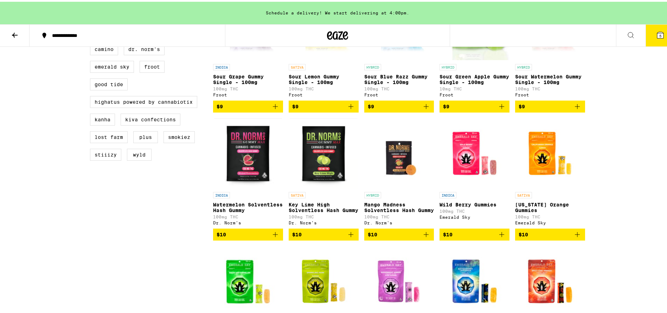
click at [395, 168] on img "Open page for Mango Madness Solventless Hash Gummy from Dr. Norm's" at bounding box center [399, 151] width 70 height 70
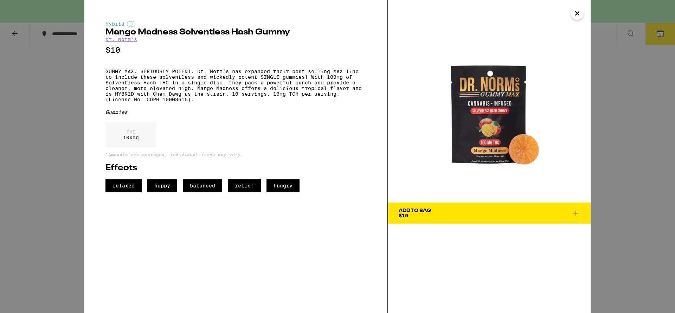
click at [581, 14] on icon "Close" at bounding box center [577, 13] width 8 height 11
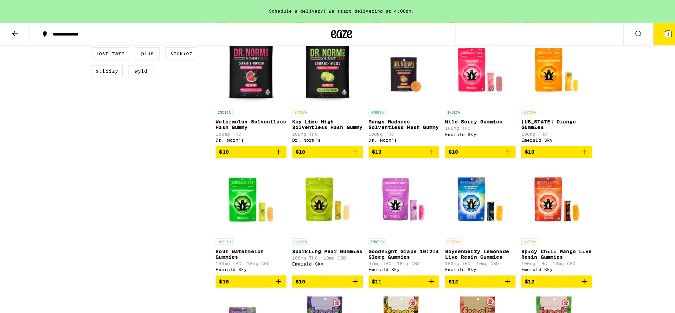
scroll to position [369, 0]
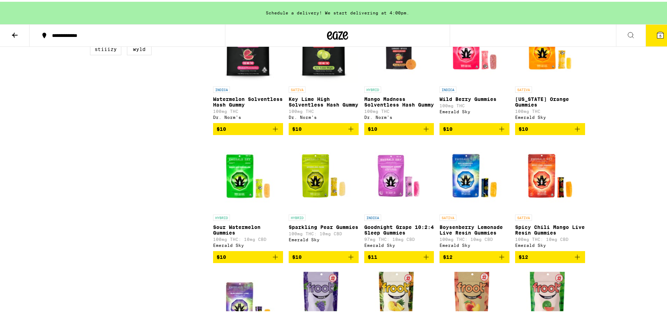
click at [424, 132] on icon "Add to bag" at bounding box center [426, 127] width 8 height 8
click at [657, 32] on icon at bounding box center [660, 33] width 6 height 6
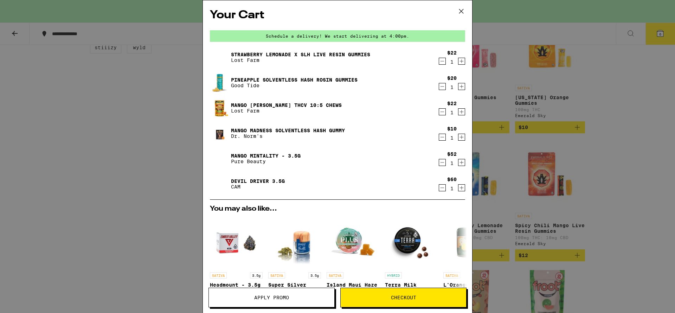
scroll to position [130, 0]
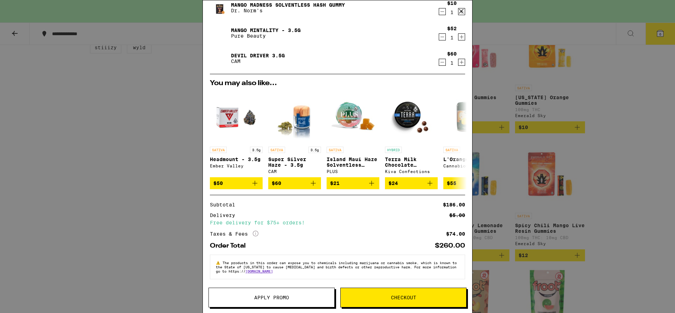
click at [300, 303] on button "Apply Promo" at bounding box center [272, 298] width 126 height 20
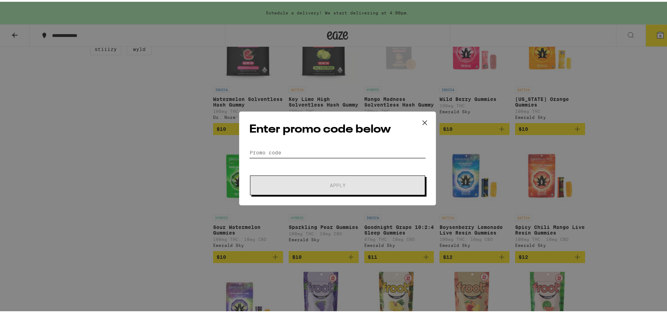
click at [290, 152] on input "Promo Code" at bounding box center [337, 151] width 177 height 11
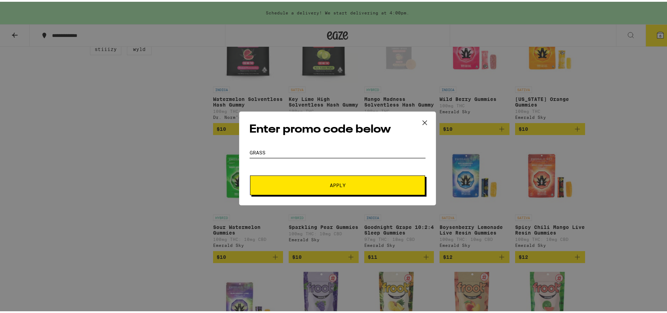
type input "GRASS"
click at [313, 187] on button "Apply" at bounding box center [337, 184] width 175 height 20
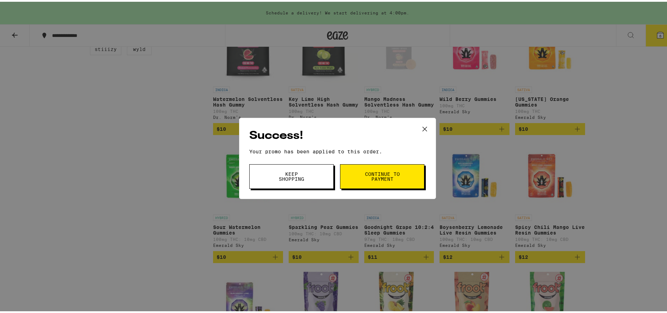
click at [327, 174] on button "Keep Shopping" at bounding box center [291, 175] width 84 height 25
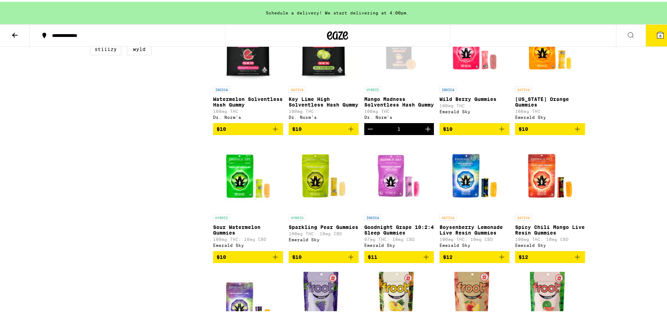
click at [646, 34] on button "6" at bounding box center [661, 34] width 30 height 22
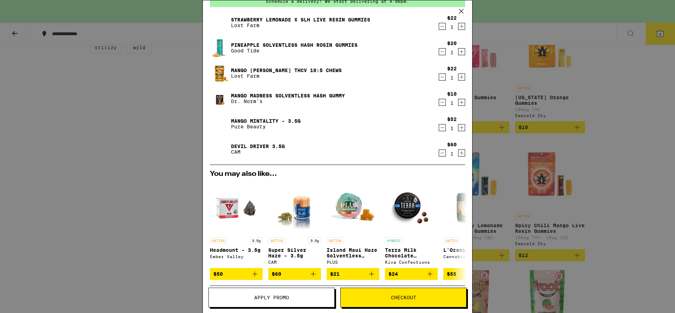
scroll to position [140, 0]
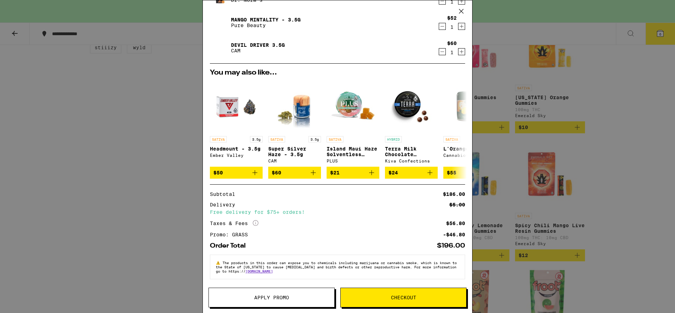
click at [410, 300] on span "Checkout" at bounding box center [403, 297] width 25 height 5
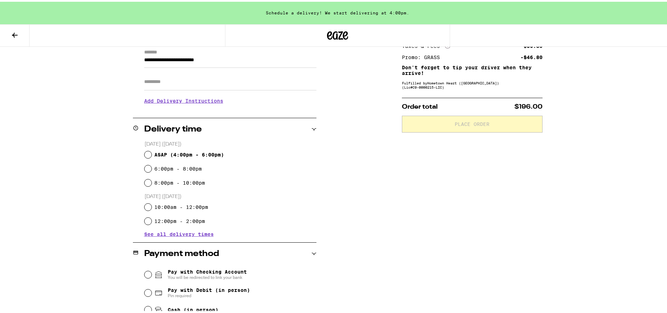
scroll to position [106, 0]
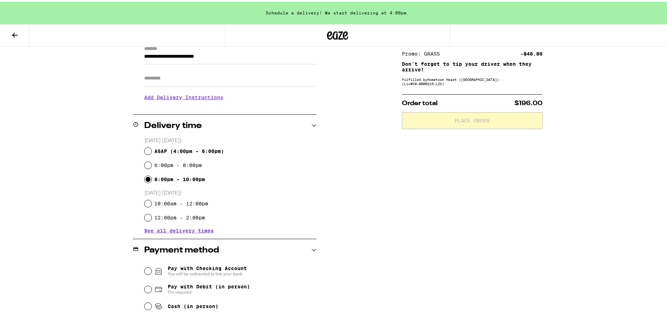
click at [146, 176] on input "8:00pm - 10:00pm" at bounding box center [148, 177] width 7 height 7
radio input "true"
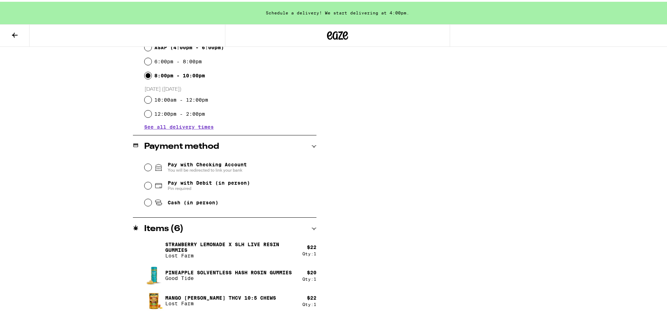
scroll to position [211, 0]
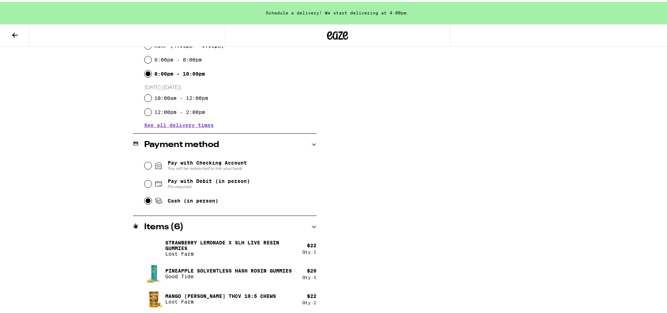
click at [145, 201] on input "Cash (in person)" at bounding box center [148, 199] width 7 height 7
radio input "true"
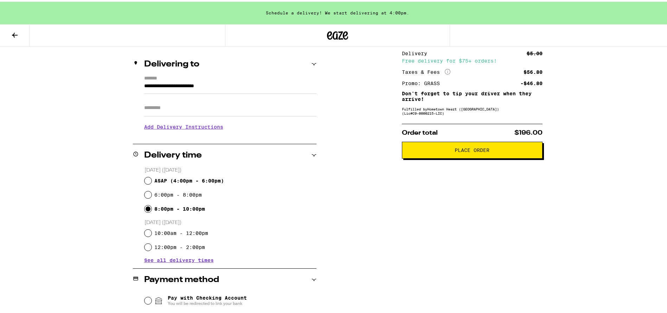
scroll to position [0, 0]
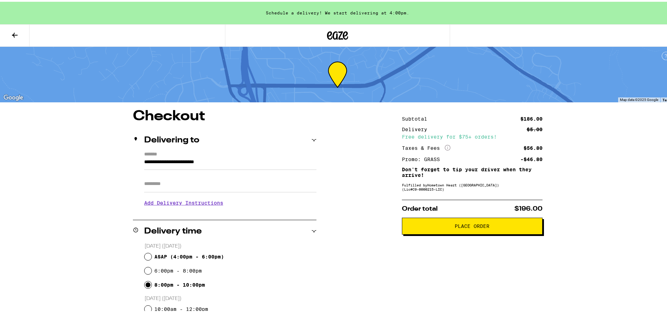
click at [474, 225] on span "Place Order" at bounding box center [472, 224] width 35 height 5
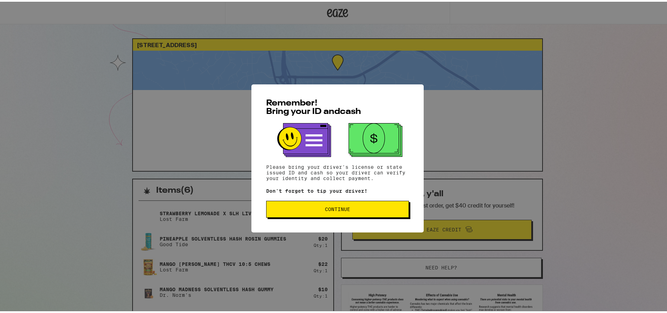
click at [352, 211] on button "Continue" at bounding box center [337, 207] width 143 height 17
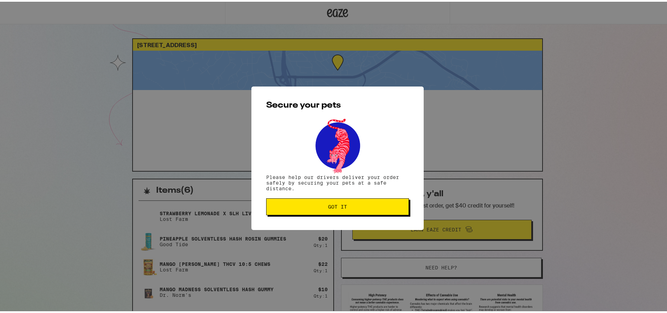
click at [342, 202] on button "Got it" at bounding box center [337, 205] width 143 height 17
